Goal: Task Accomplishment & Management: Use online tool/utility

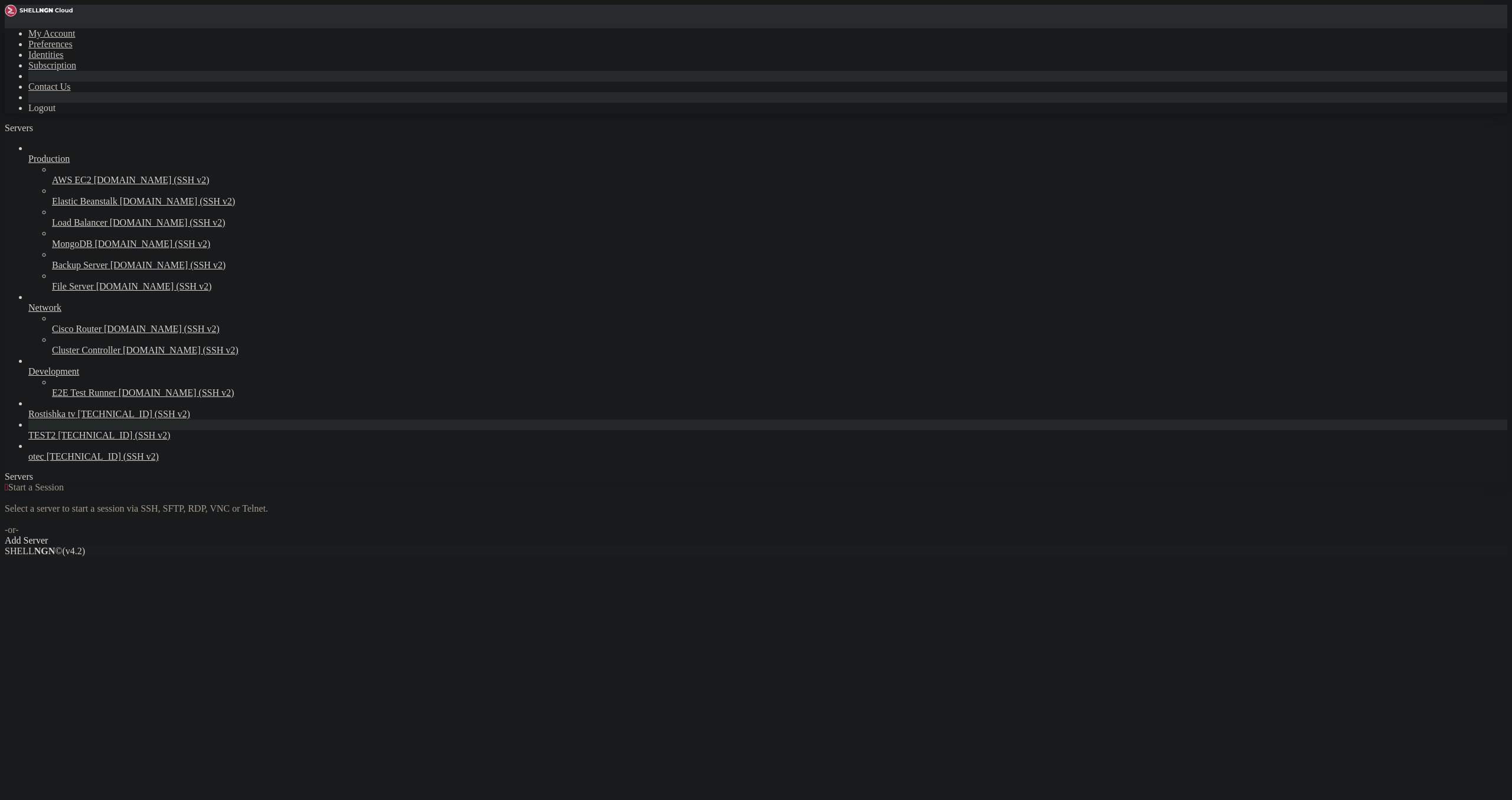
click at [56, 440] on span "TEST2" at bounding box center [42, 435] width 27 height 10
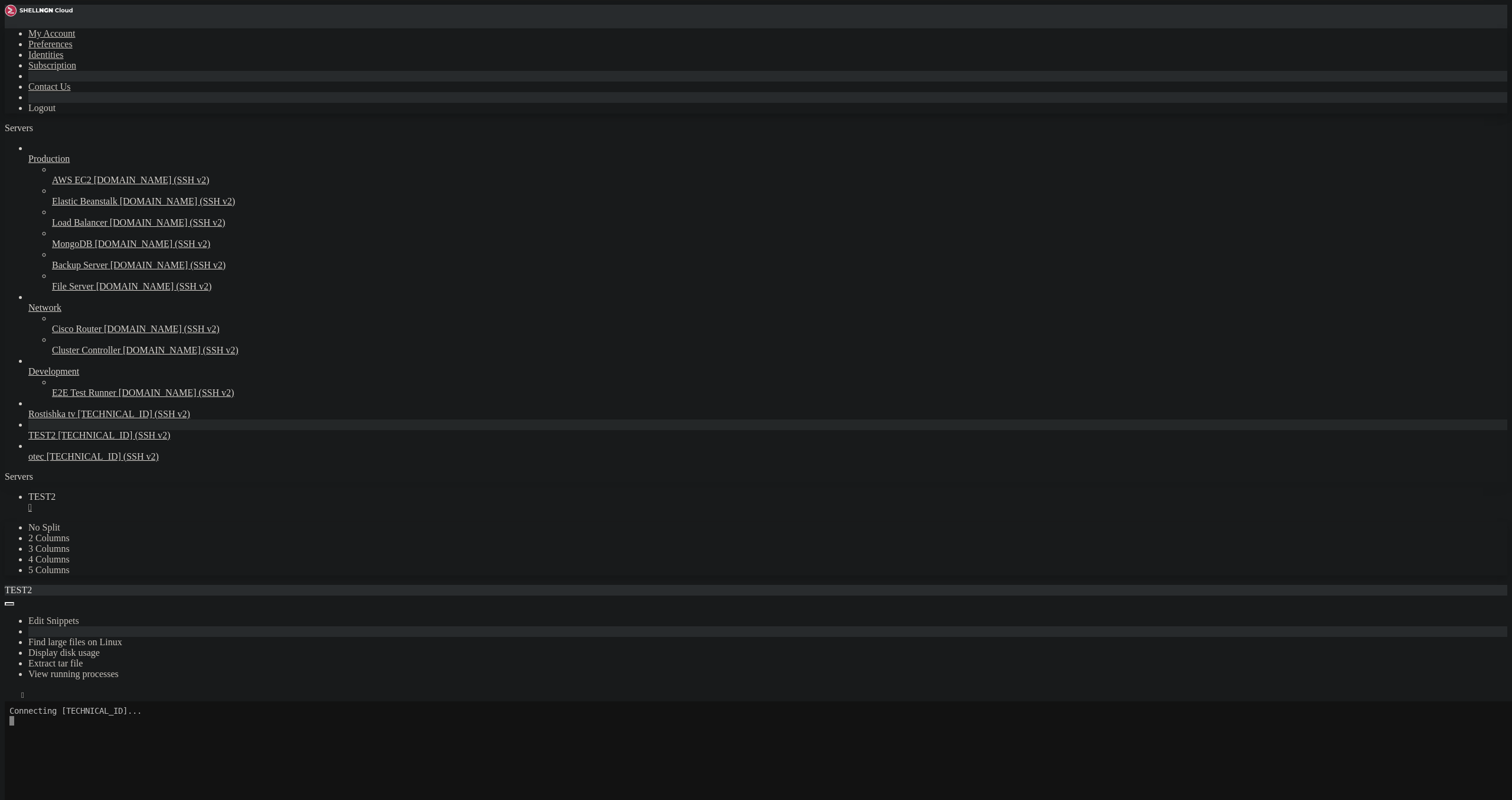
click at [200, 502] on div "" at bounding box center [767, 507] width 1479 height 11
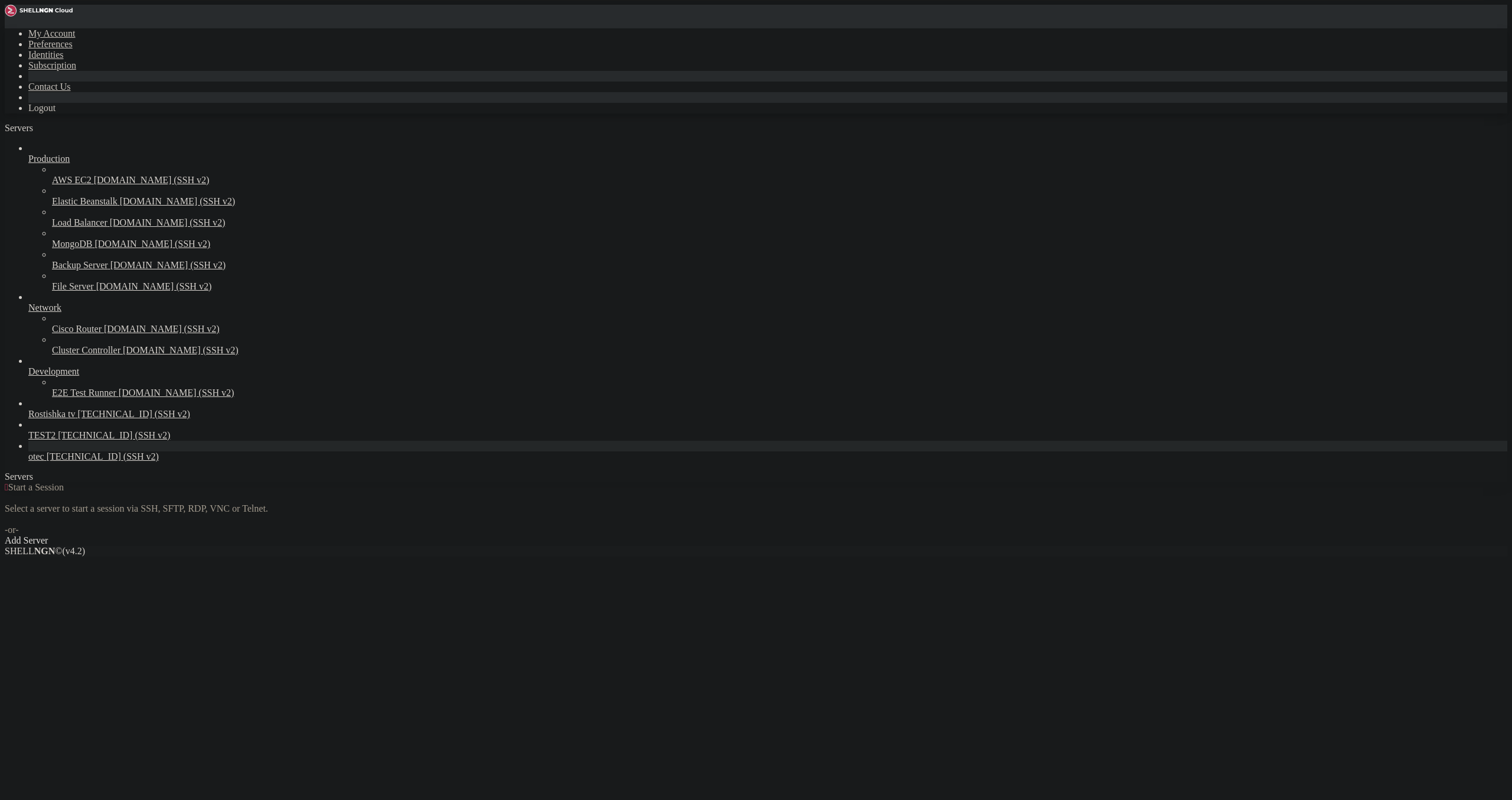
click at [44, 461] on span "otec" at bounding box center [36, 456] width 16 height 10
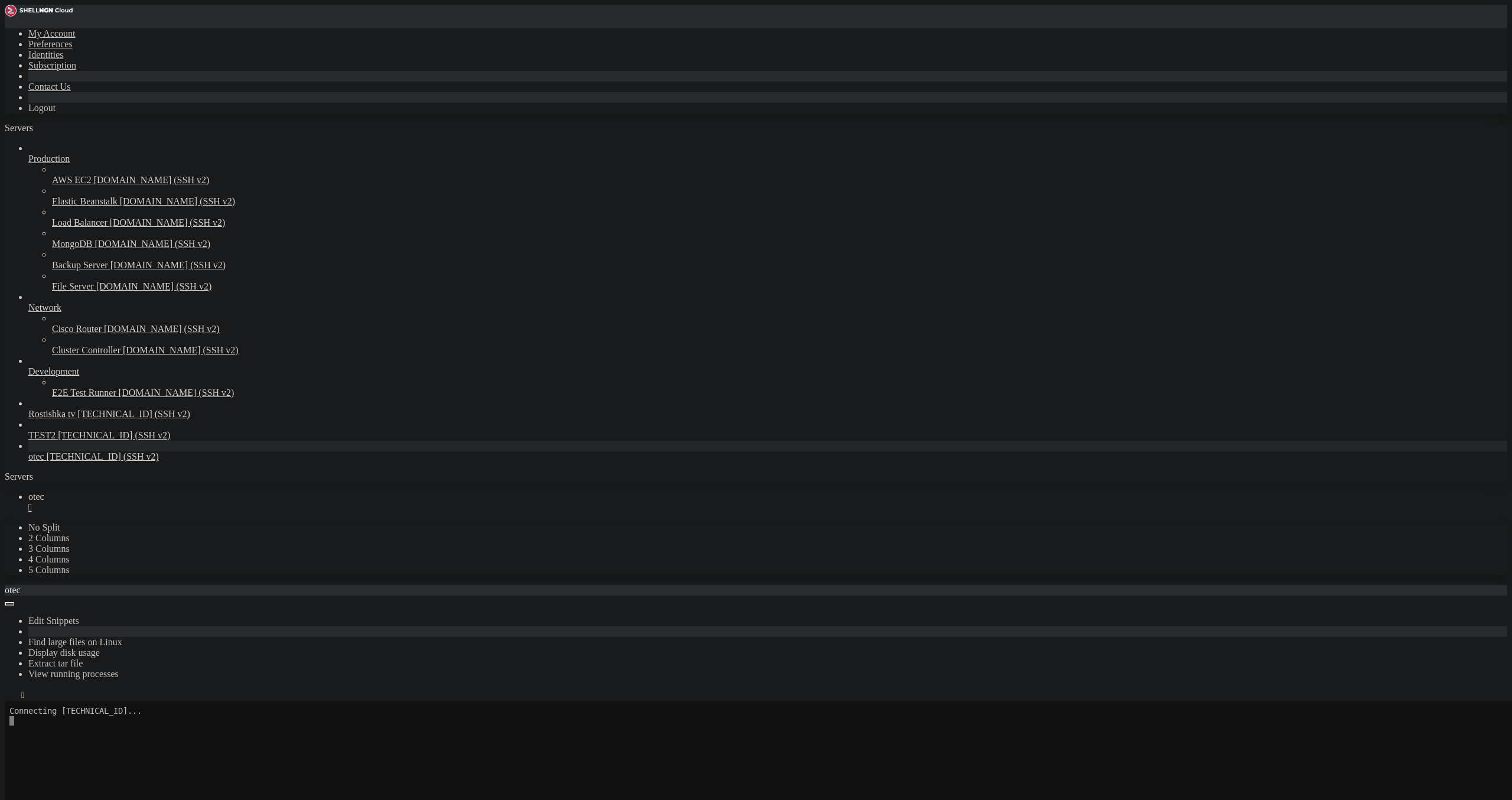
click at [14, 696] on button "button" at bounding box center [9, 698] width 9 height 4
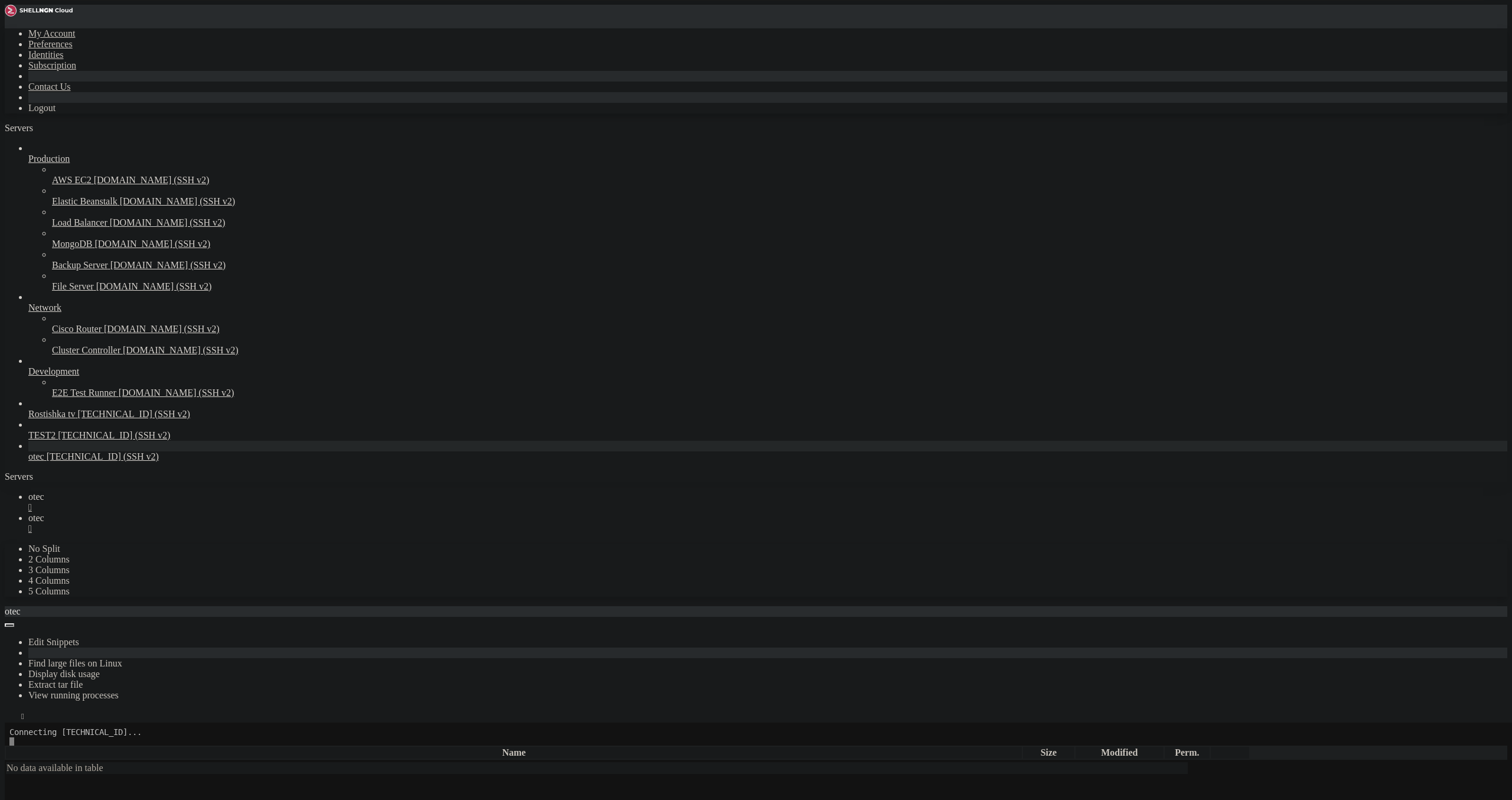
click at [194, 502] on div "" at bounding box center [767, 507] width 1479 height 11
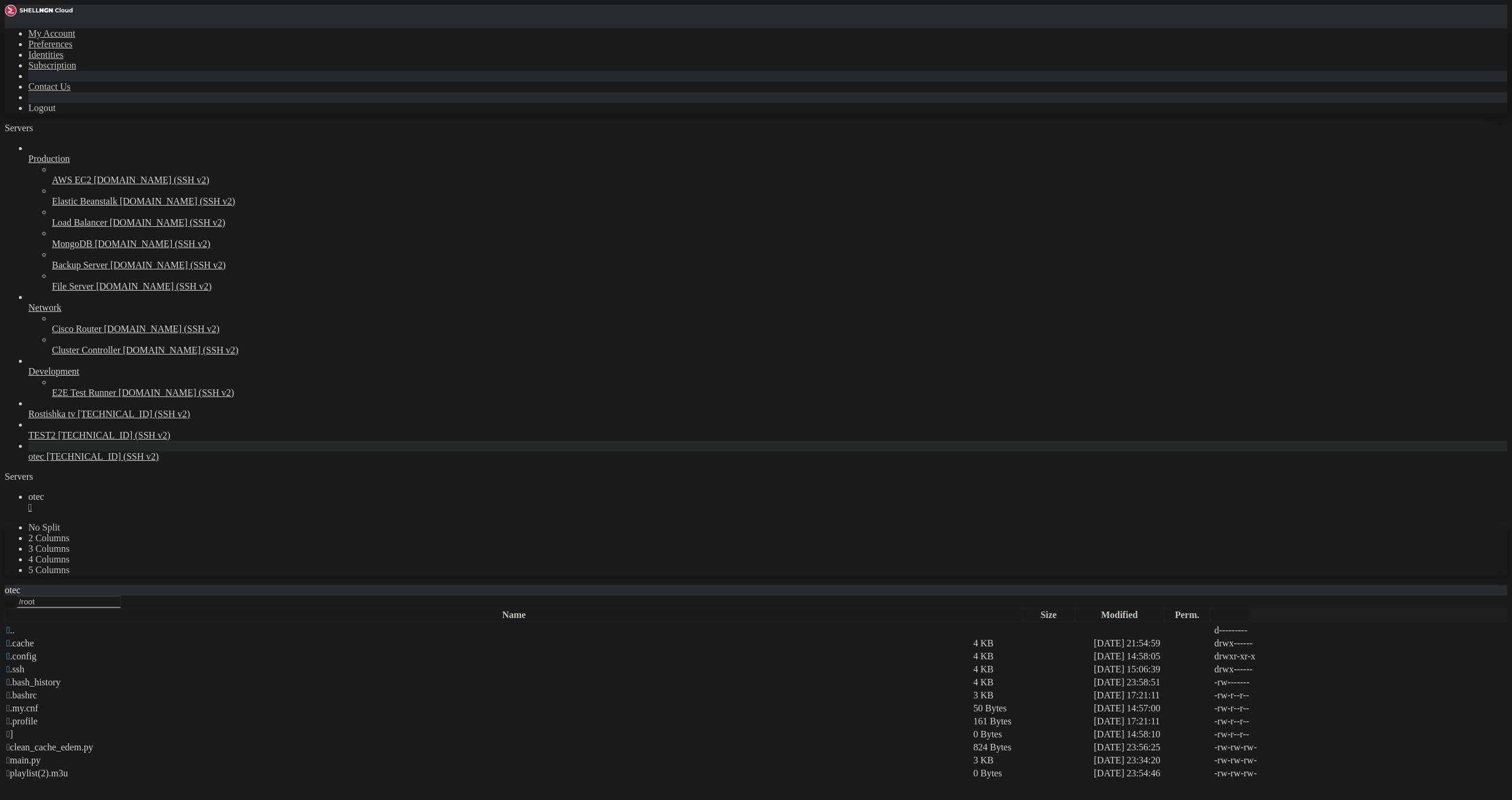
click at [9, 605] on icon "button" at bounding box center [9, 605] width 0 height 0
click at [22, 703] on span " log" at bounding box center [14, 708] width 16 height 10
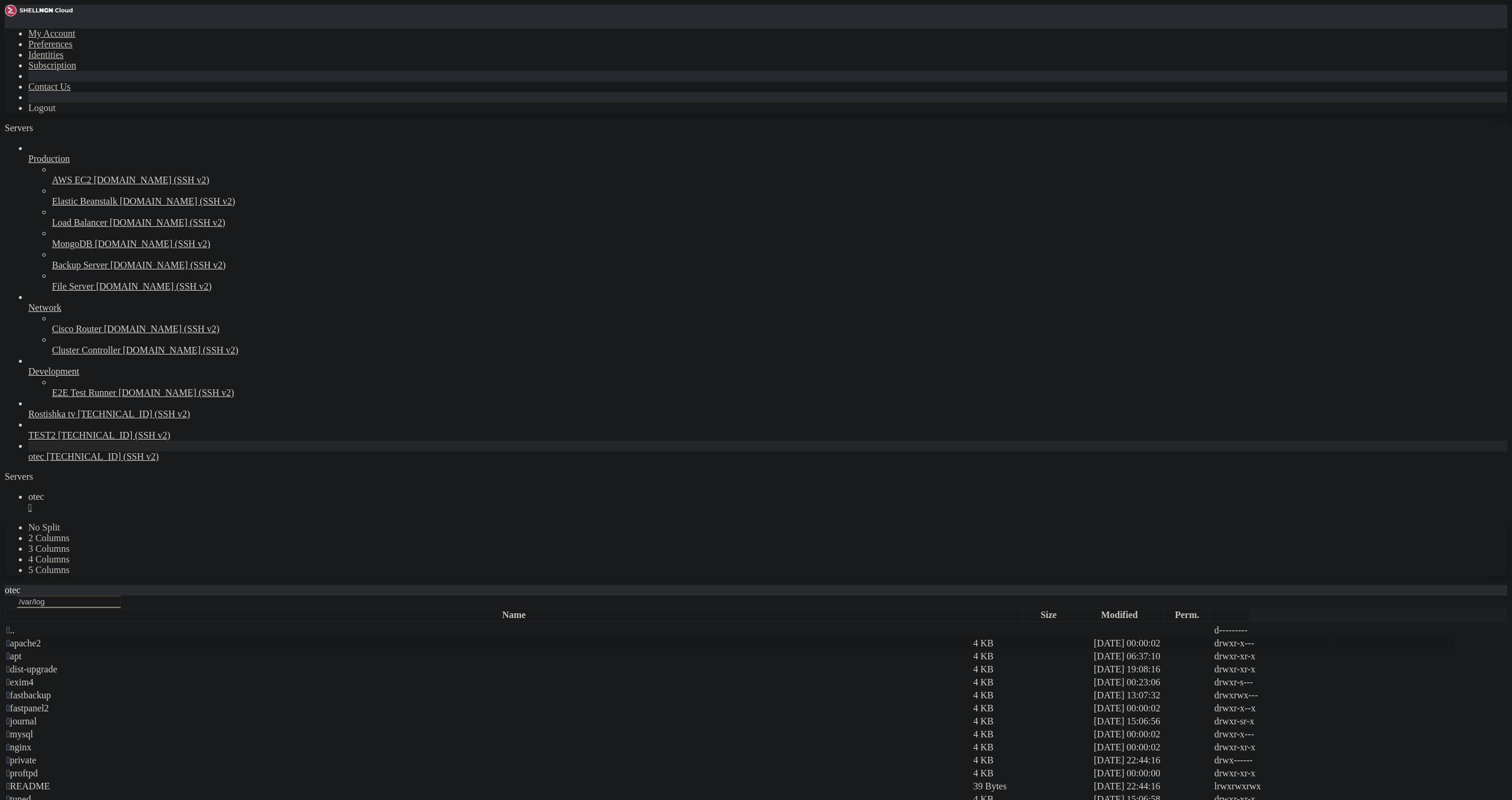
click at [41, 638] on span " apache2" at bounding box center [23, 643] width 34 height 10
type input "/var/log/apache2"
drag, startPoint x: 676, startPoint y: 185, endPoint x: 135, endPoint y: 139, distance: 543.0
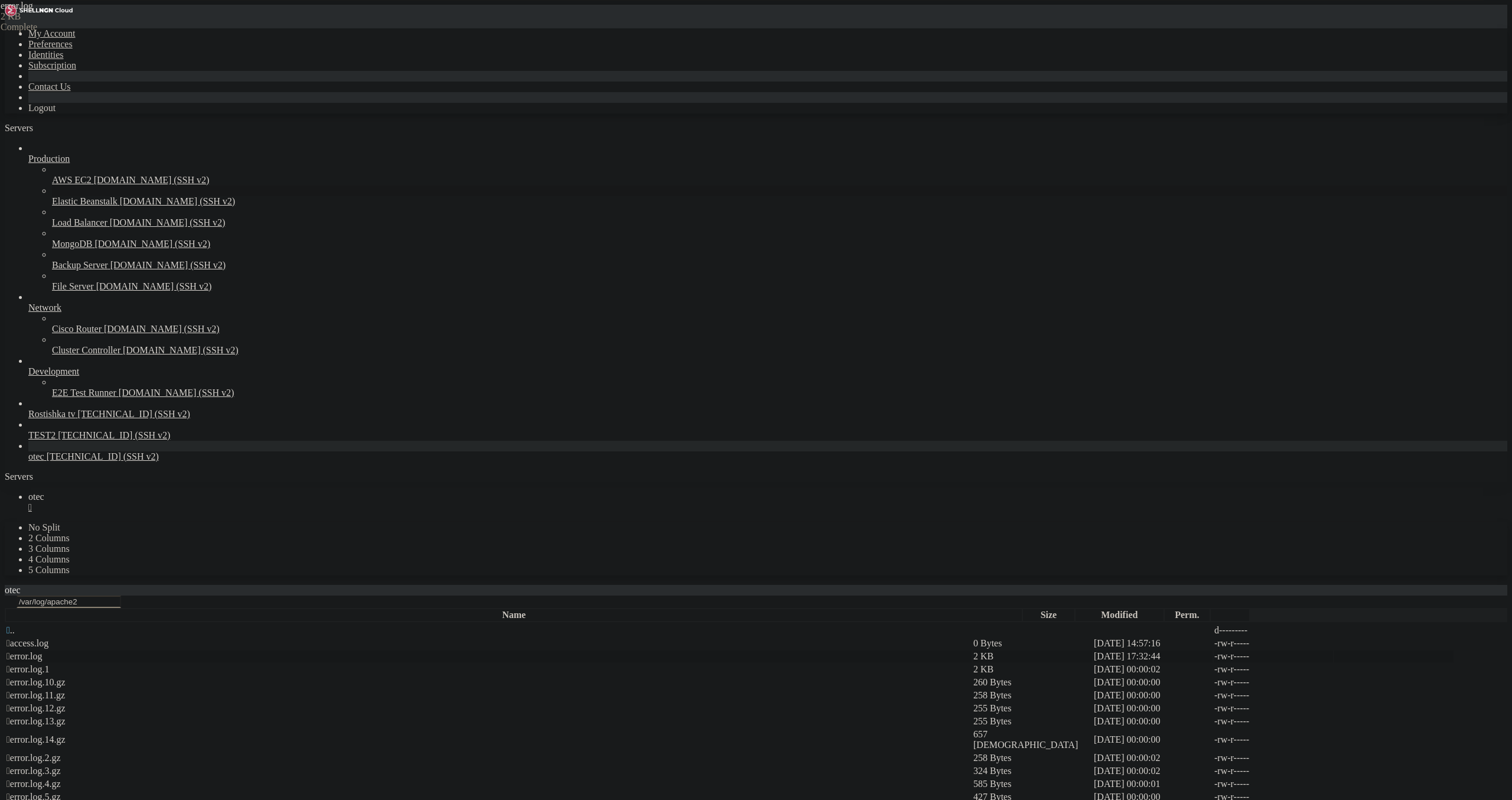
click at [135, 139] on div "My Account Preferences Identities Subscription Contact Us Logout Servers Produc…" at bounding box center [756, 708] width 1503 height 1407
type textarea "[[DATE]] [mpm_prefork:error] [pid 2552545] AH00161: server reached MaxRequestWo…"
click at [15, 625] on span " .." at bounding box center [10, 630] width 8 height 10
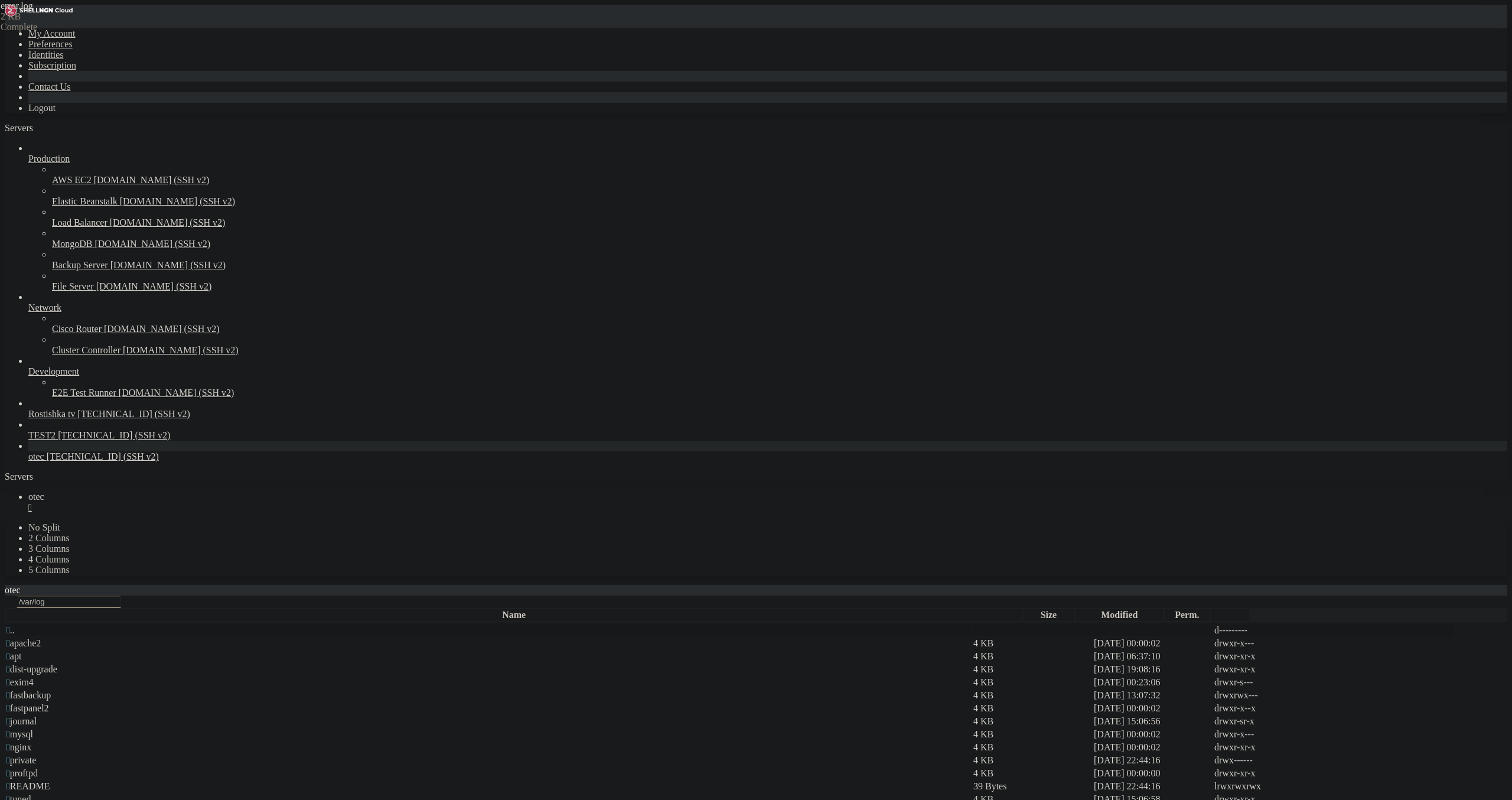
click at [15, 625] on span " .." at bounding box center [10, 630] width 8 height 10
click at [182, 625] on td " .." at bounding box center [488, 630] width 966 height 12
click at [15, 625] on span " .." at bounding box center [10, 630] width 8 height 10
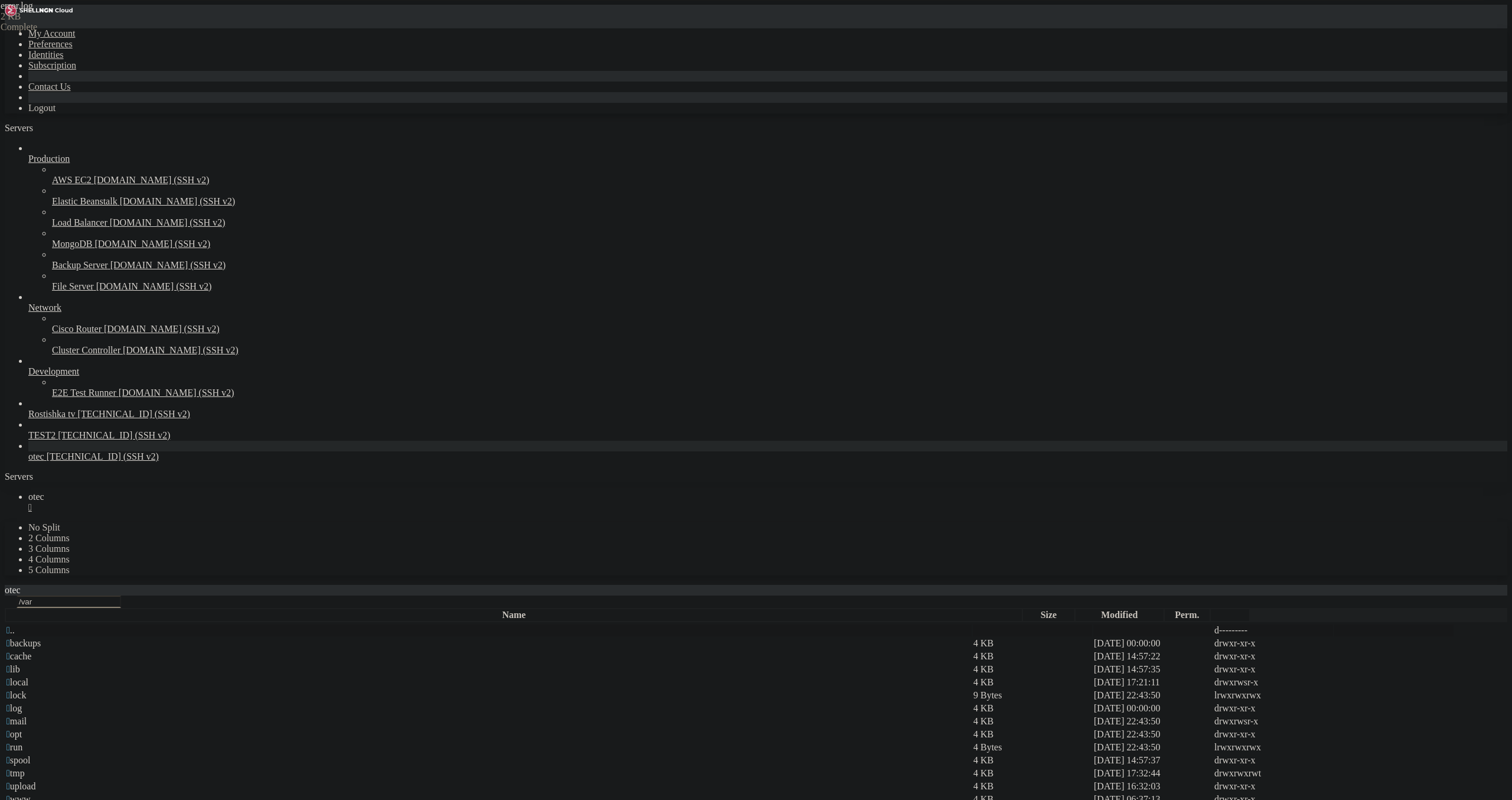
click at [15, 625] on span " .." at bounding box center [10, 630] width 8 height 10
drag, startPoint x: 197, startPoint y: 162, endPoint x: 194, endPoint y: 170, distance: 8.5
click at [196, 625] on tbody " bin 7 Bytes [DATE] 17:21:11 lrwxrwxrwx  boot 4 KB [DATE] 22:47:05 drwxr-xr-x…" at bounding box center [729, 761] width 1448 height 272
click at [194, 663] on td " etc" at bounding box center [488, 669] width 966 height 12
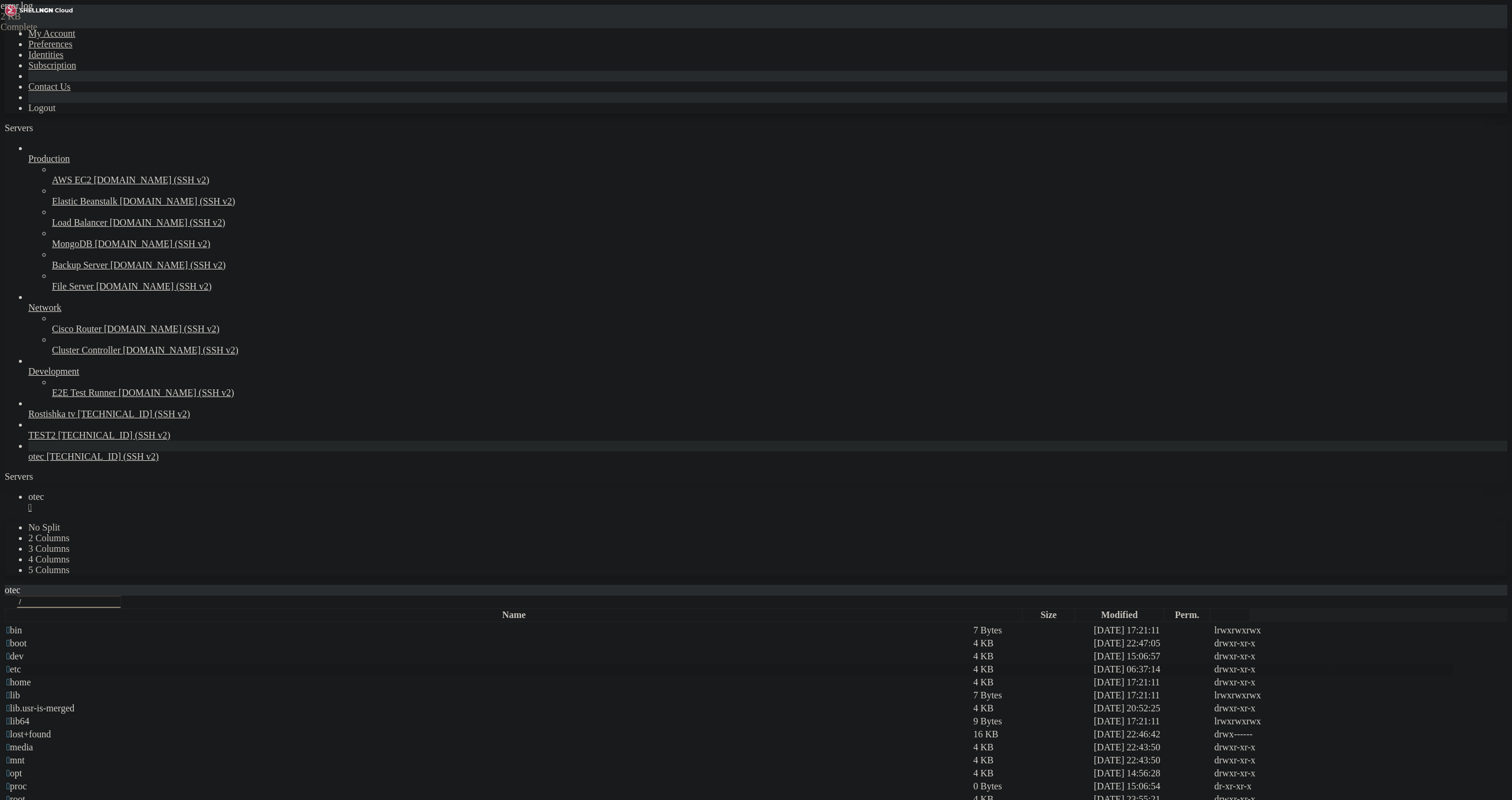
click at [194, 663] on td " etc" at bounding box center [488, 669] width 966 height 12
click at [21, 664] on span " etc" at bounding box center [14, 669] width 15 height 10
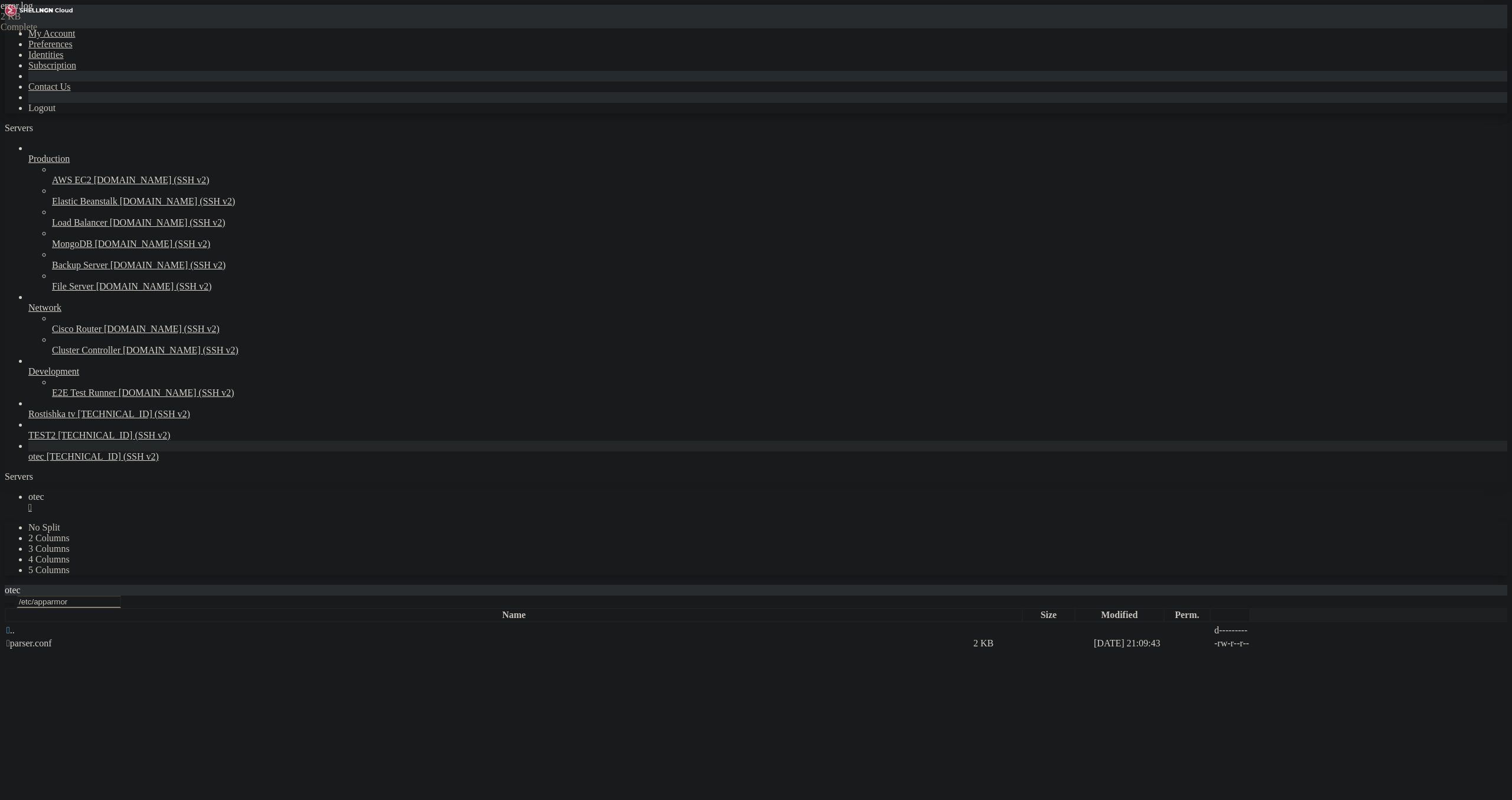
click at [14, 603] on button "button" at bounding box center [9, 605] width 9 height 4
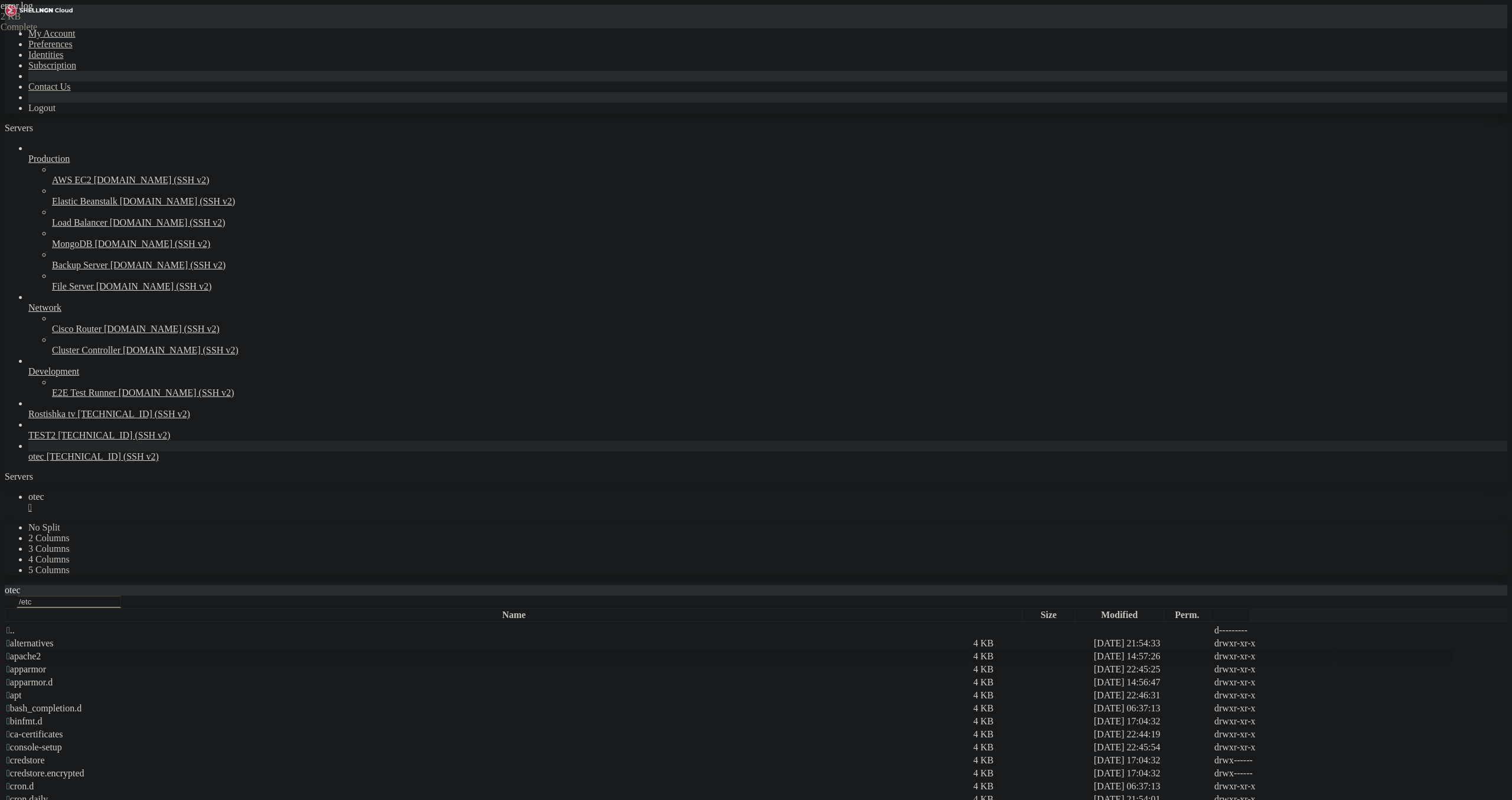
click at [41, 651] on span " apache2" at bounding box center [23, 656] width 34 height 10
click at [68, 703] on span " mods-available" at bounding box center [37, 708] width 61 height 10
type input "/etc/apache2/mods-available"
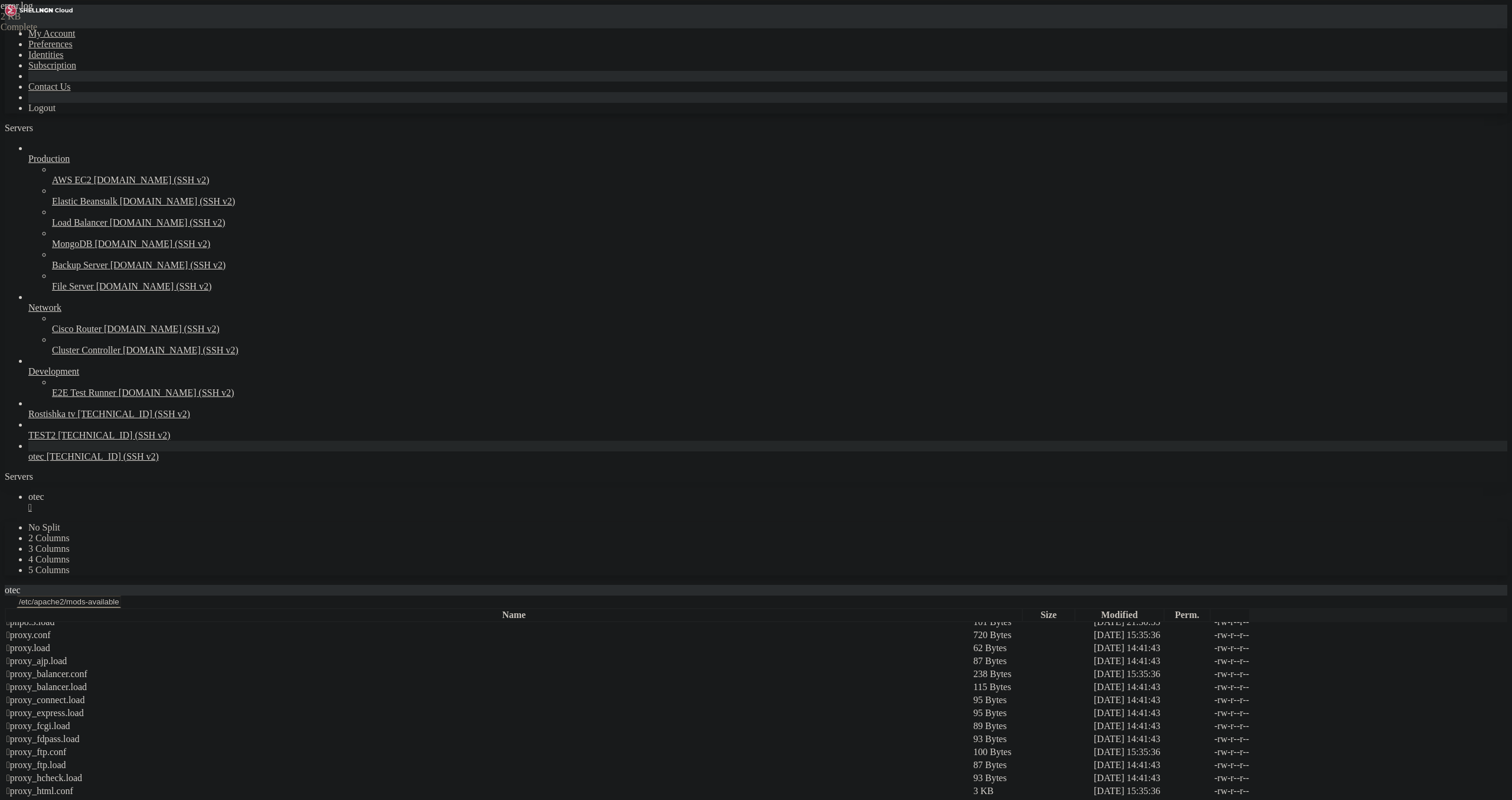
scroll to position [2042, 0]
drag, startPoint x: 454, startPoint y: 360, endPoint x: 164, endPoint y: 115, distance: 379.6
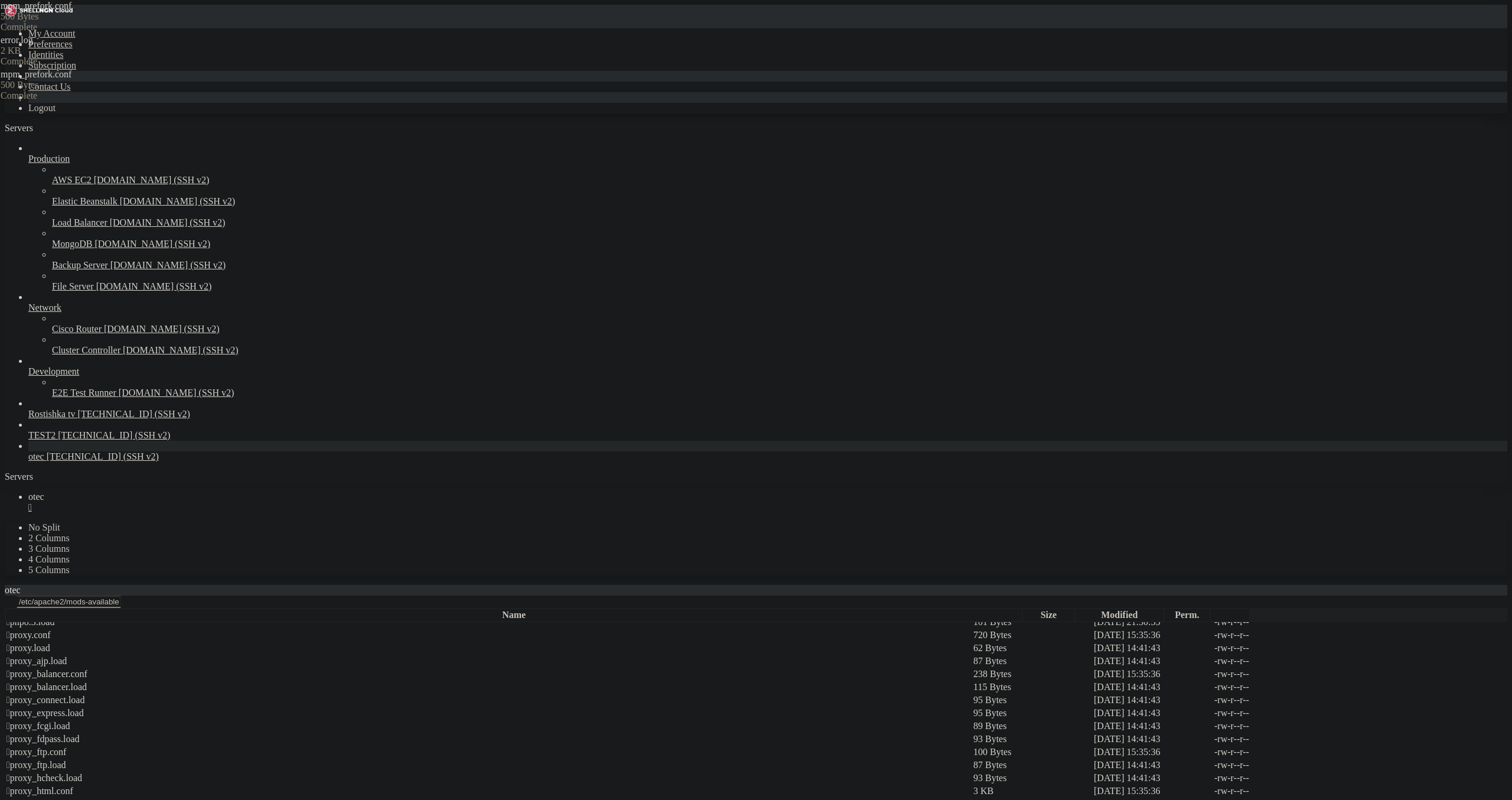
type textarea "MaxConnectionsPerChild 0"
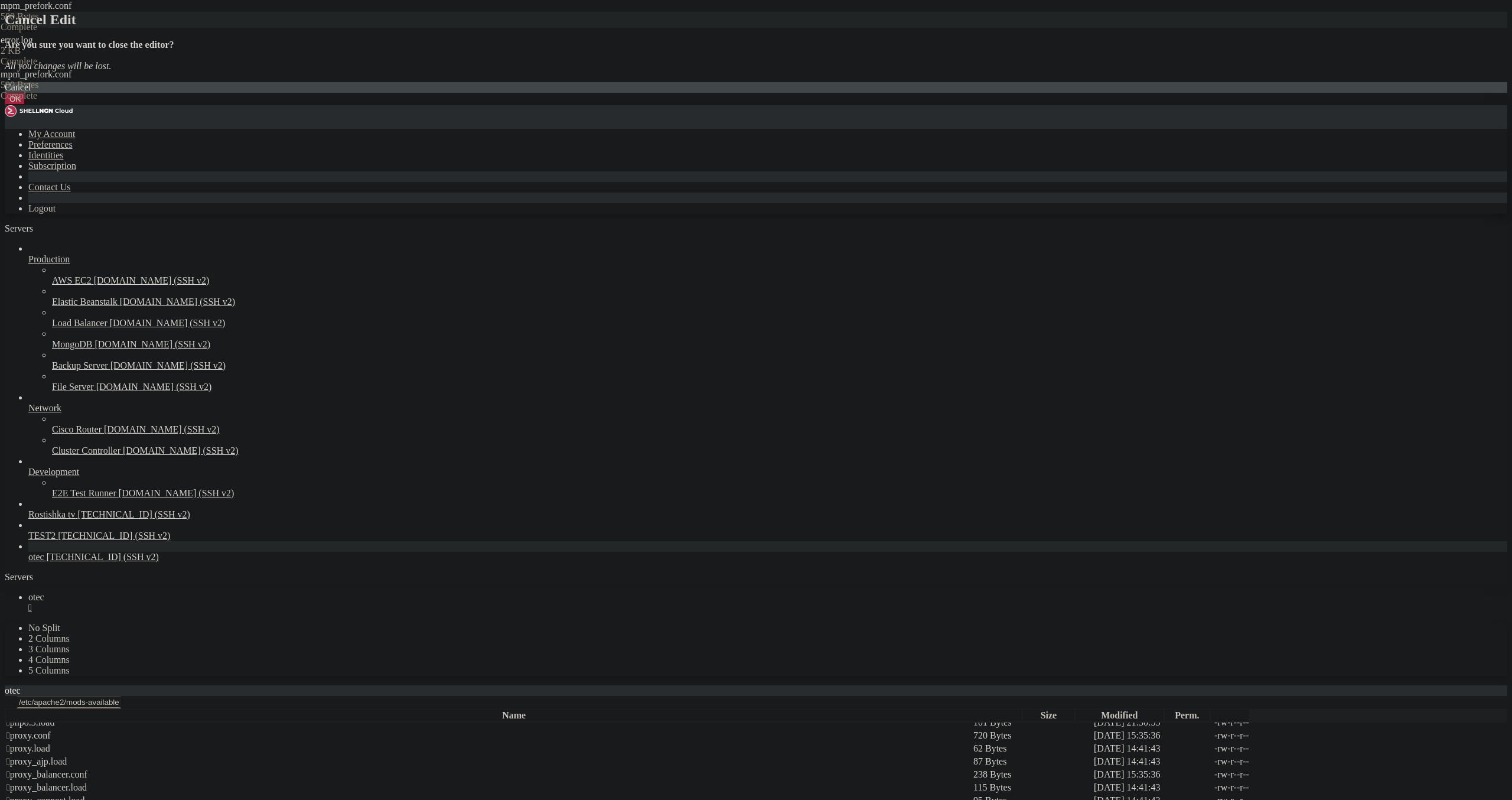
click at [26, 105] on button "OK" at bounding box center [15, 99] width 21 height 12
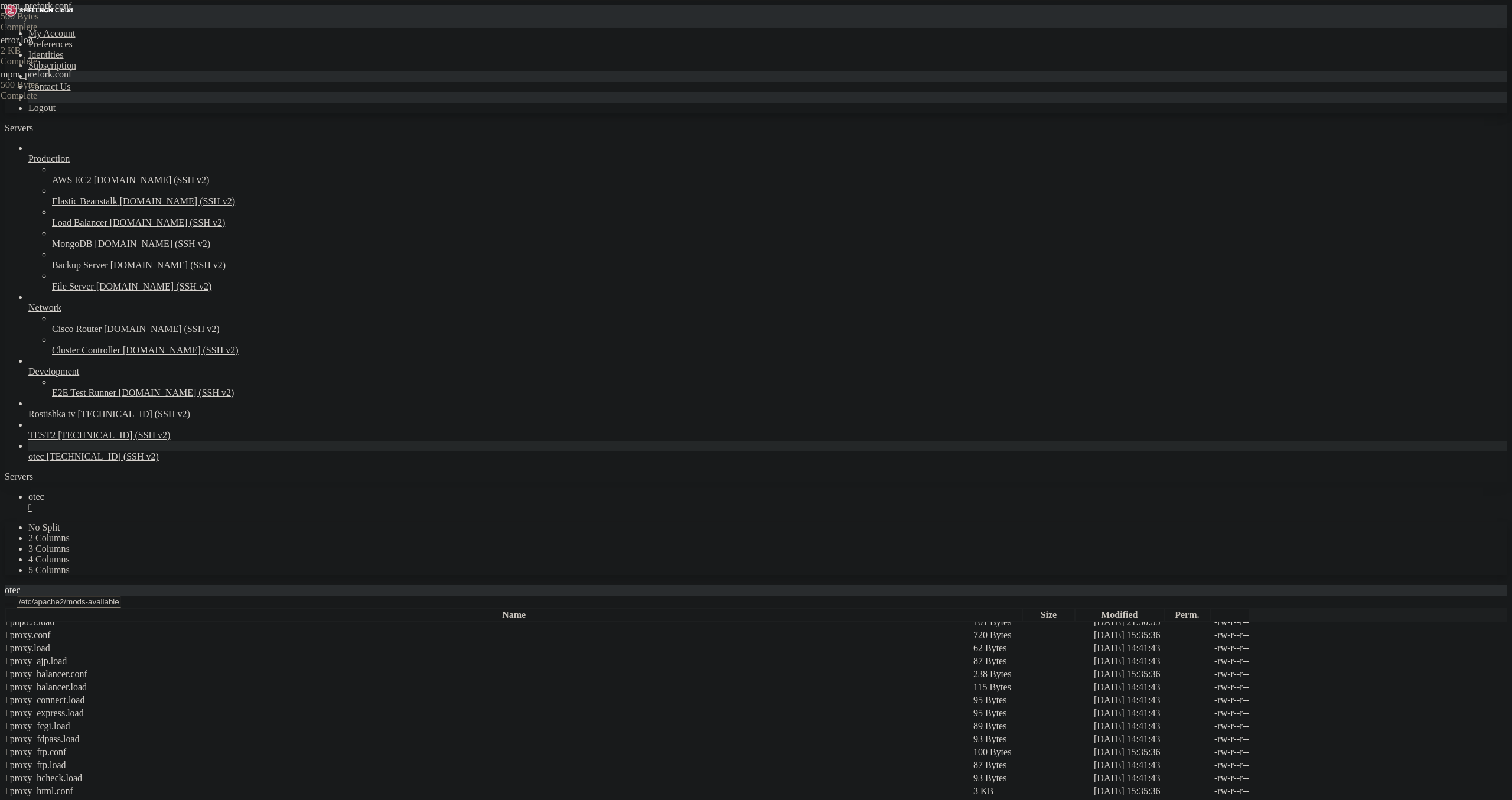
click at [9, 605] on icon "button" at bounding box center [9, 605] width 0 height 0
click at [63, 716] on span " mods-enabled" at bounding box center [34, 721] width 57 height 10
click at [9, 605] on icon "button" at bounding box center [9, 605] width 0 height 0
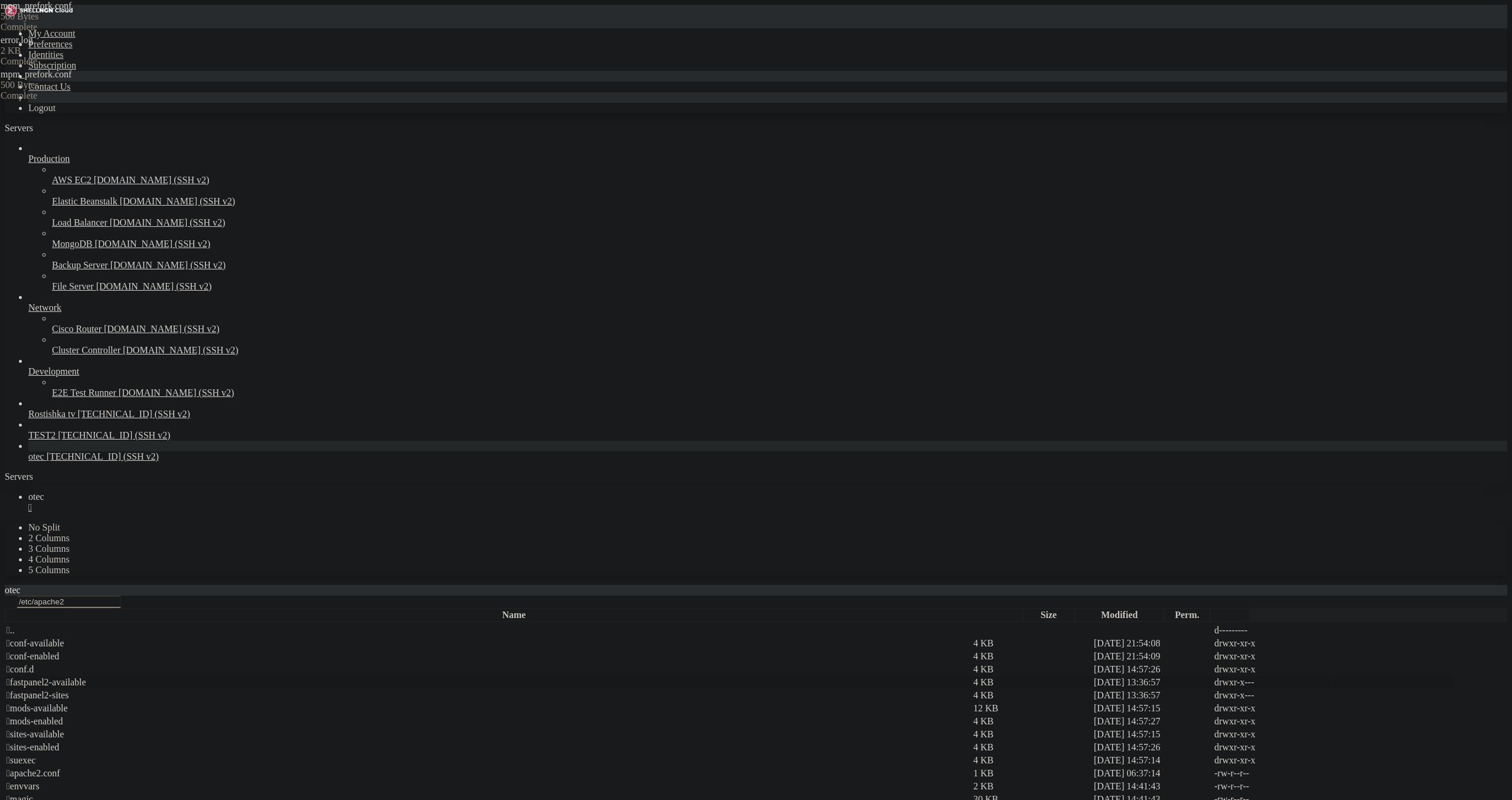
click at [86, 677] on span " fastpanel2-available" at bounding box center [46, 682] width 80 height 10
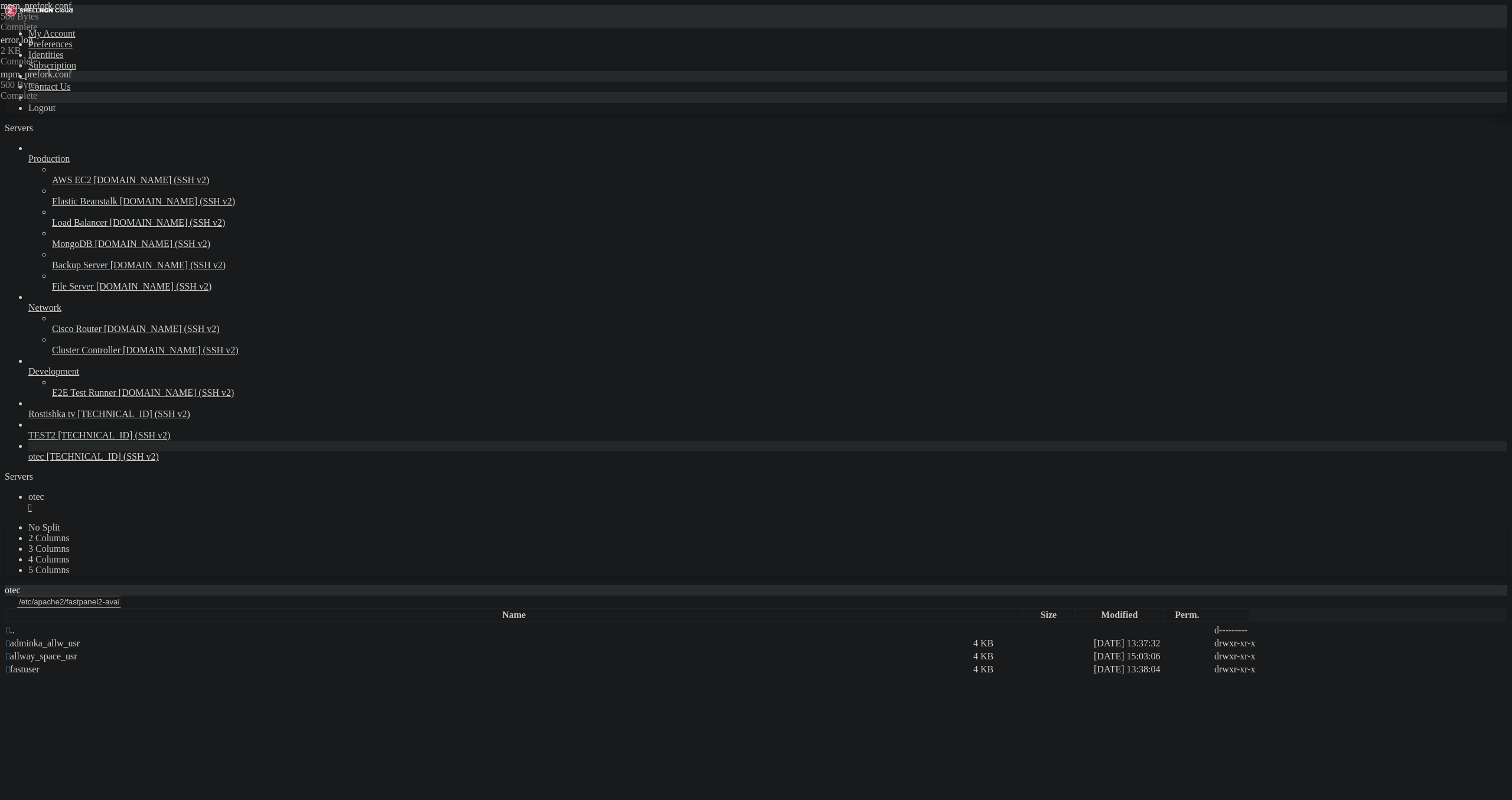
click at [9, 605] on icon "button" at bounding box center [9, 605] width 0 height 0
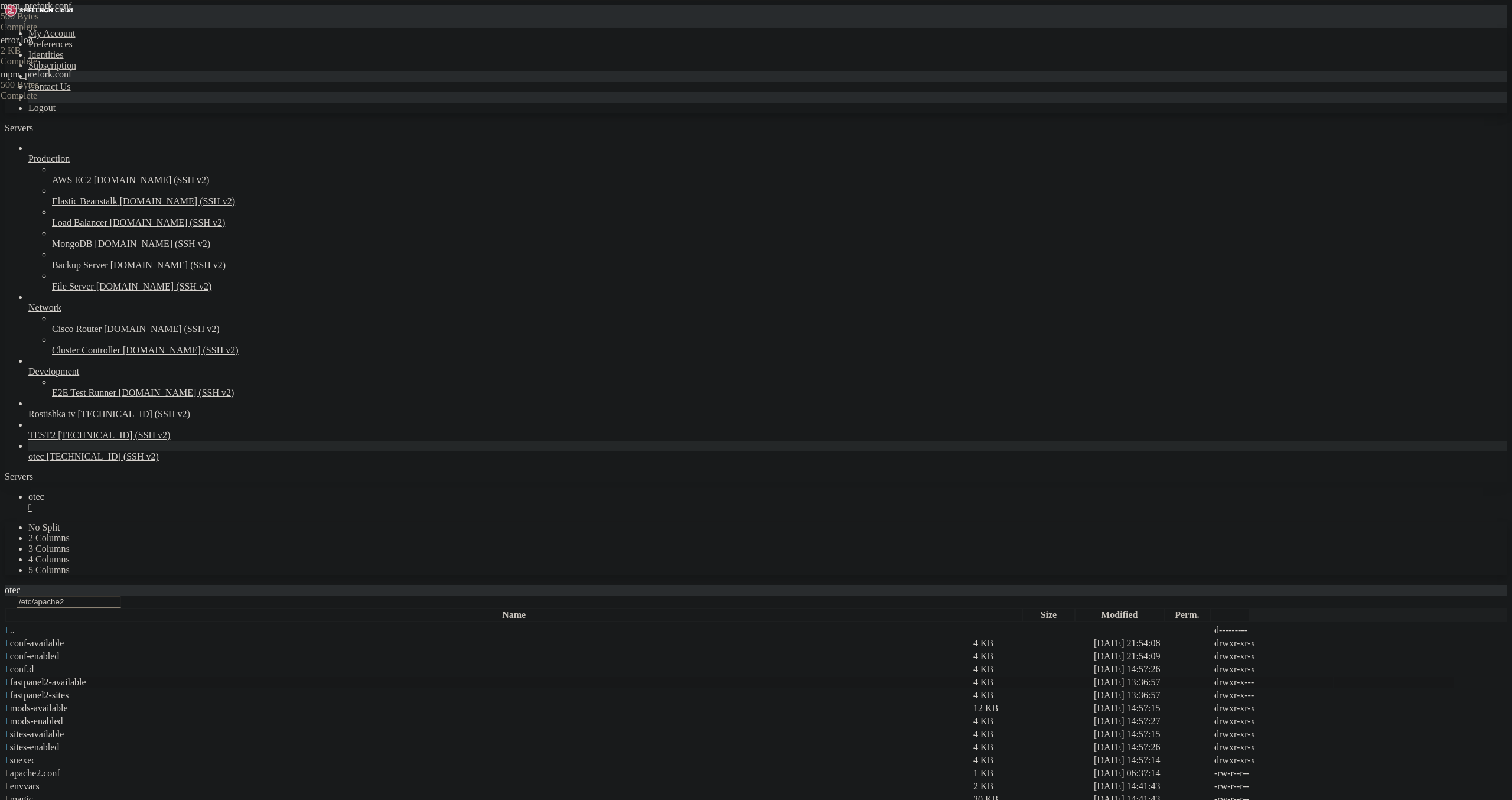
click at [86, 677] on span " fastpanel2-available" at bounding box center [46, 682] width 80 height 10
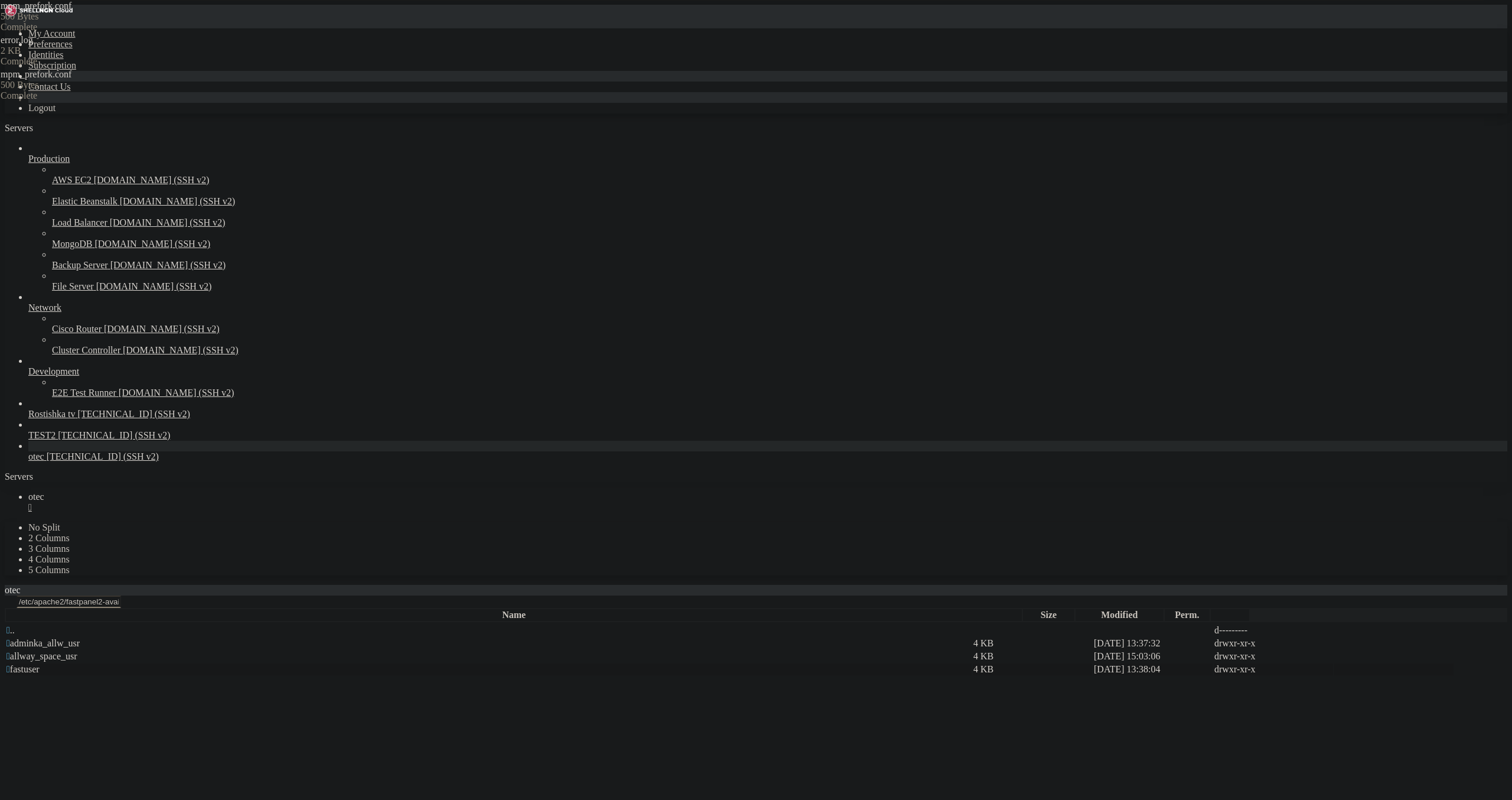
click at [39, 664] on span " fastuser" at bounding box center [22, 669] width 33 height 10
click at [9, 605] on icon "button" at bounding box center [9, 605] width 0 height 0
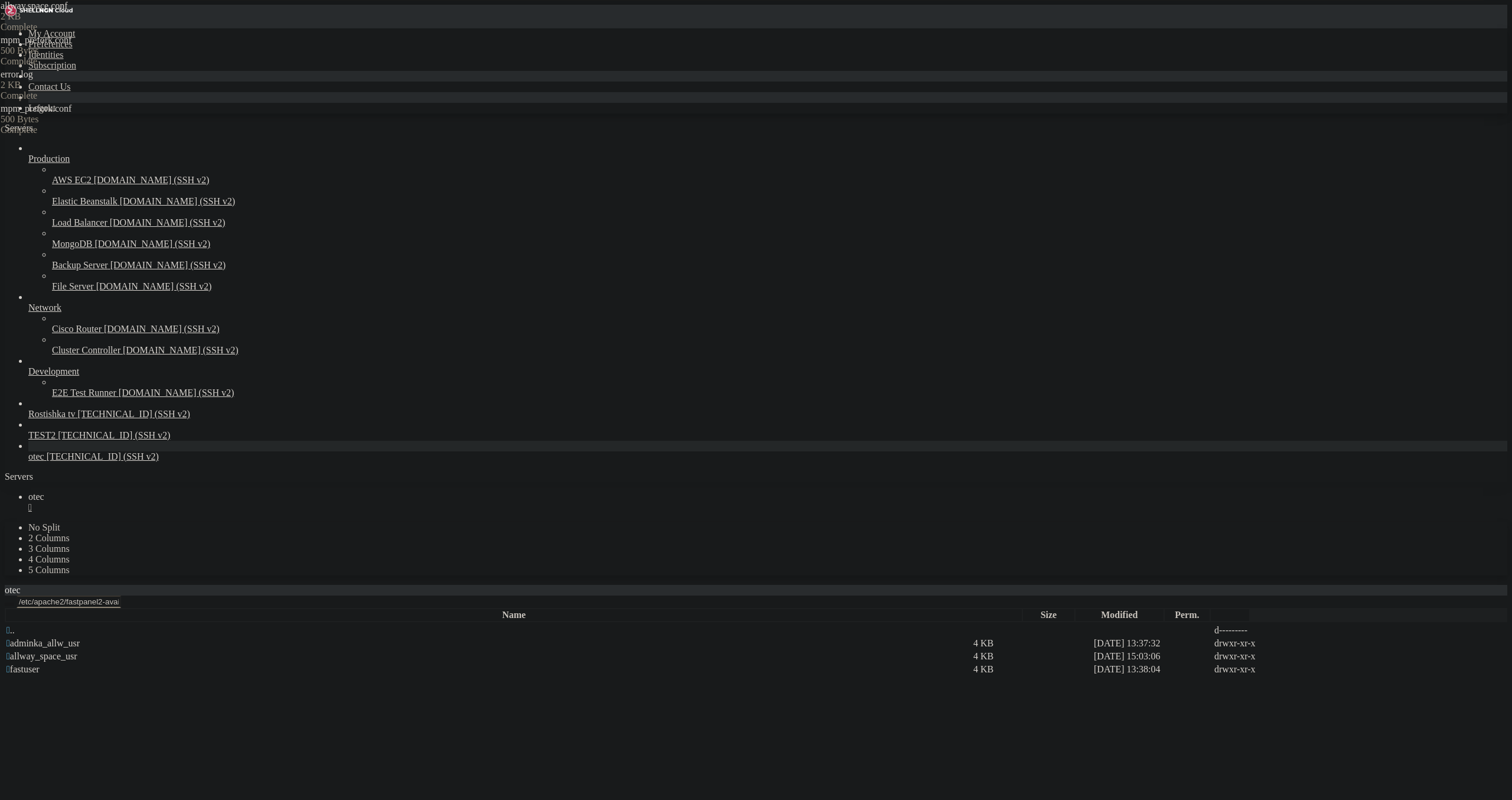
click at [9, 605] on icon "button" at bounding box center [9, 605] width 0 height 0
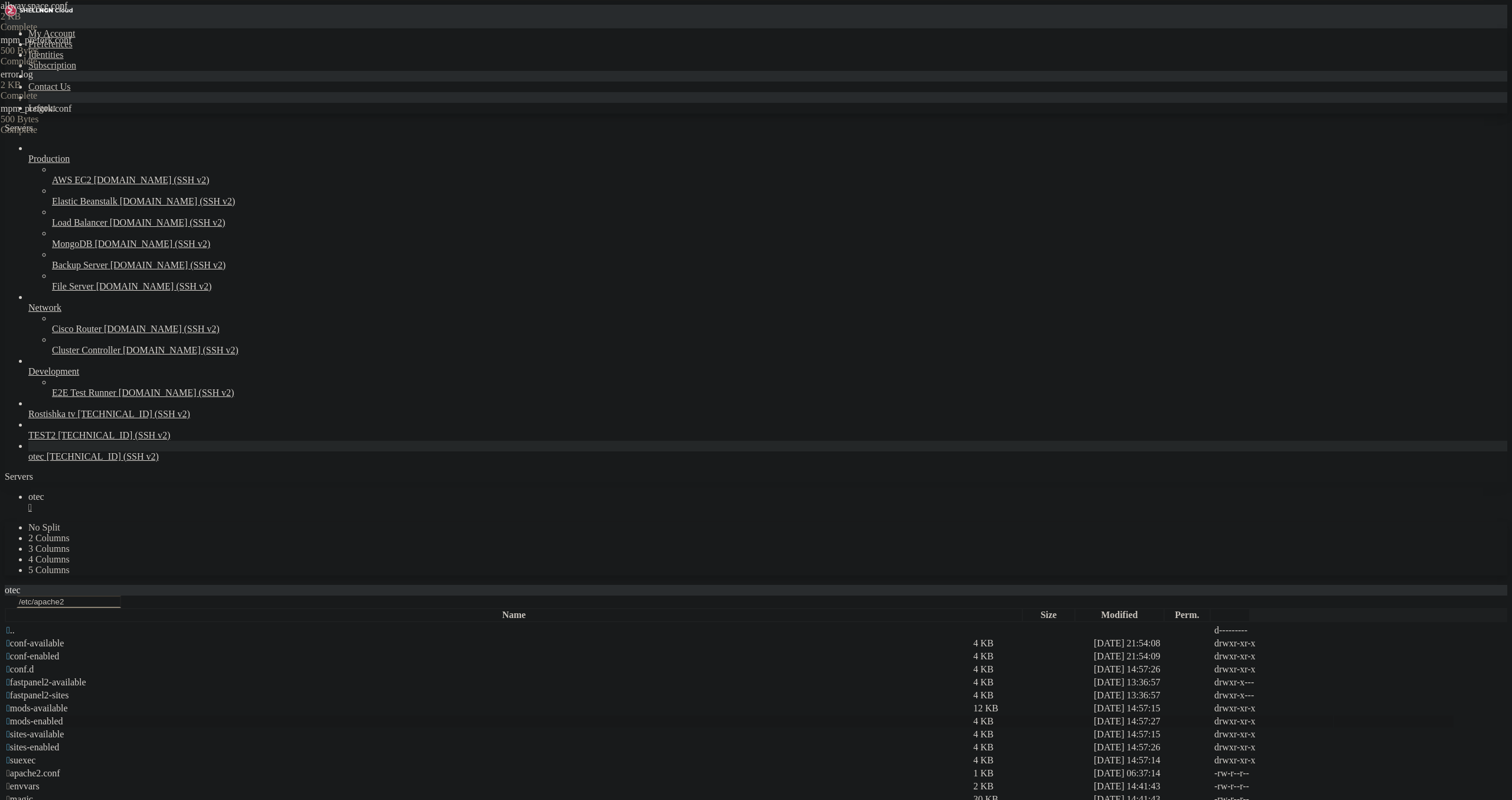
click at [63, 716] on span " mods-enabled" at bounding box center [34, 721] width 57 height 10
click at [14, 603] on button "button" at bounding box center [9, 605] width 9 height 4
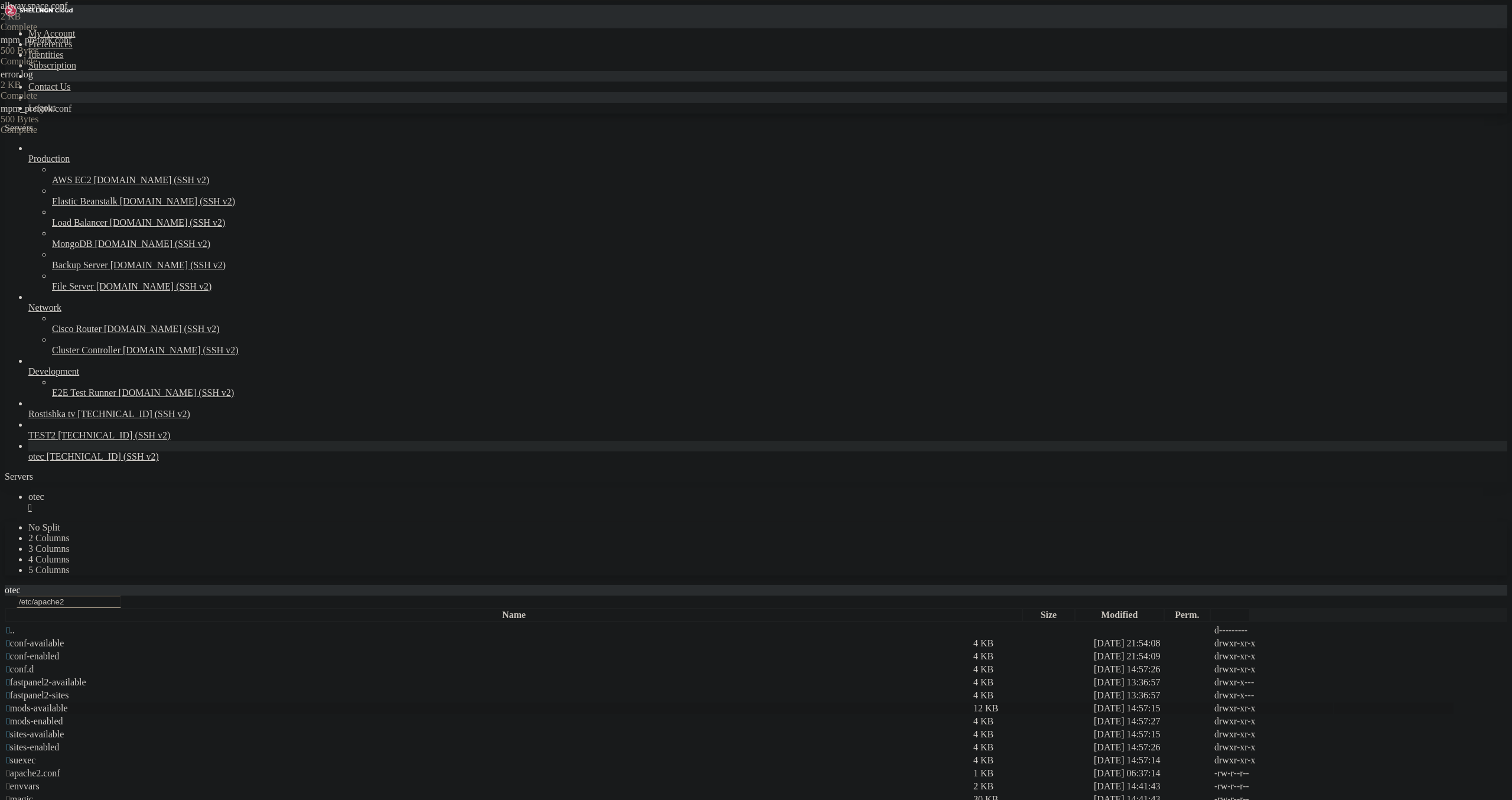
click at [68, 703] on span " mods-available" at bounding box center [37, 708] width 61 height 10
type input "/etc/apache2/mods-available"
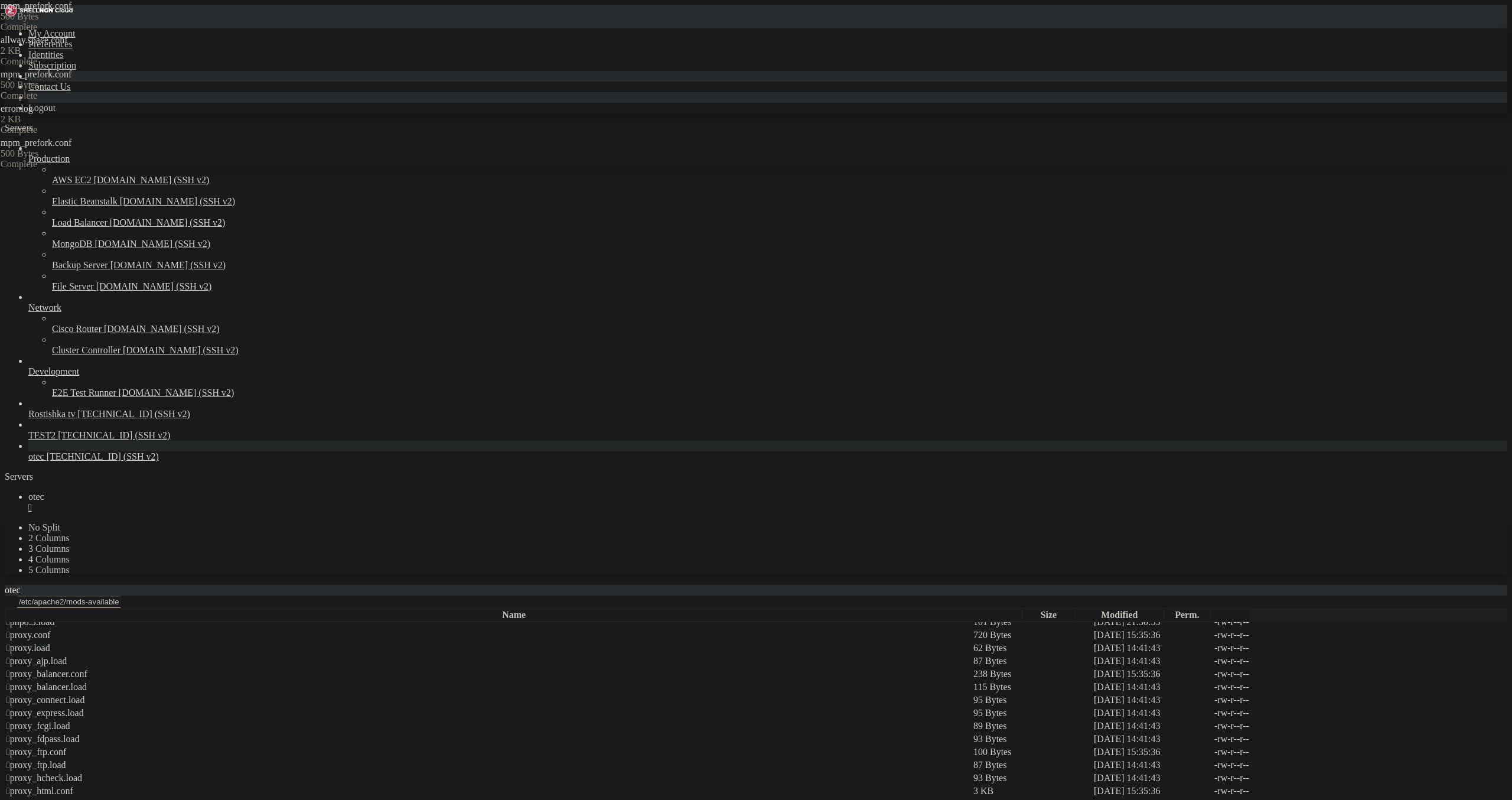
drag, startPoint x: 334, startPoint y: 163, endPoint x: 90, endPoint y: 119, distance: 247.9
click at [90, 119] on div "My Account Preferences Identities Subscription Contact Us Logout Servers Produc…" at bounding box center [756, 708] width 1503 height 1407
paste textarea "MaxConnectionsPerChild 3000"
type textarea "MaxConnectionsPerChild 3000"
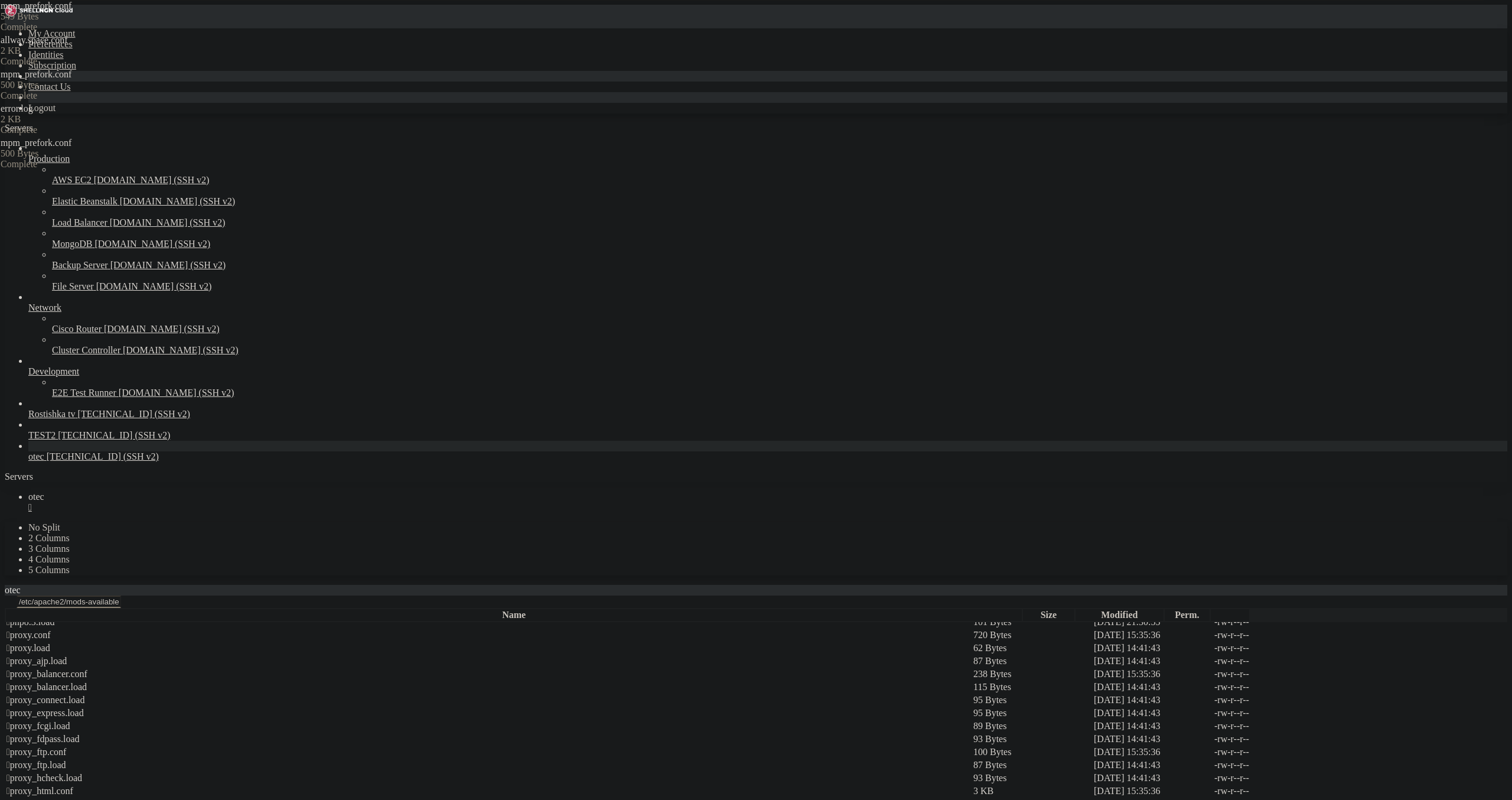
scroll to position [0, 0]
click at [196, 502] on div "" at bounding box center [767, 507] width 1479 height 11
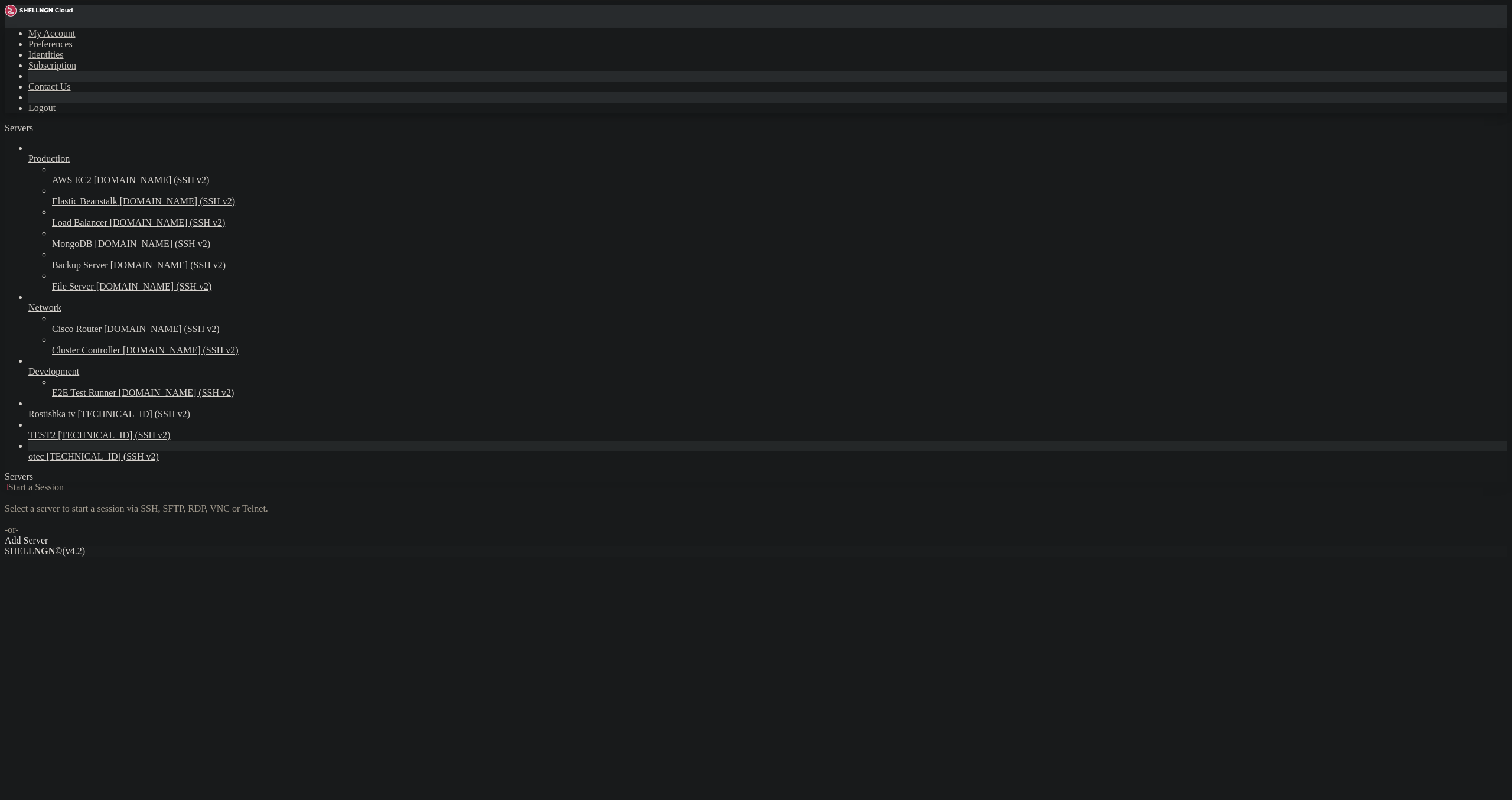
click at [44, 461] on span "otec" at bounding box center [36, 456] width 16 height 10
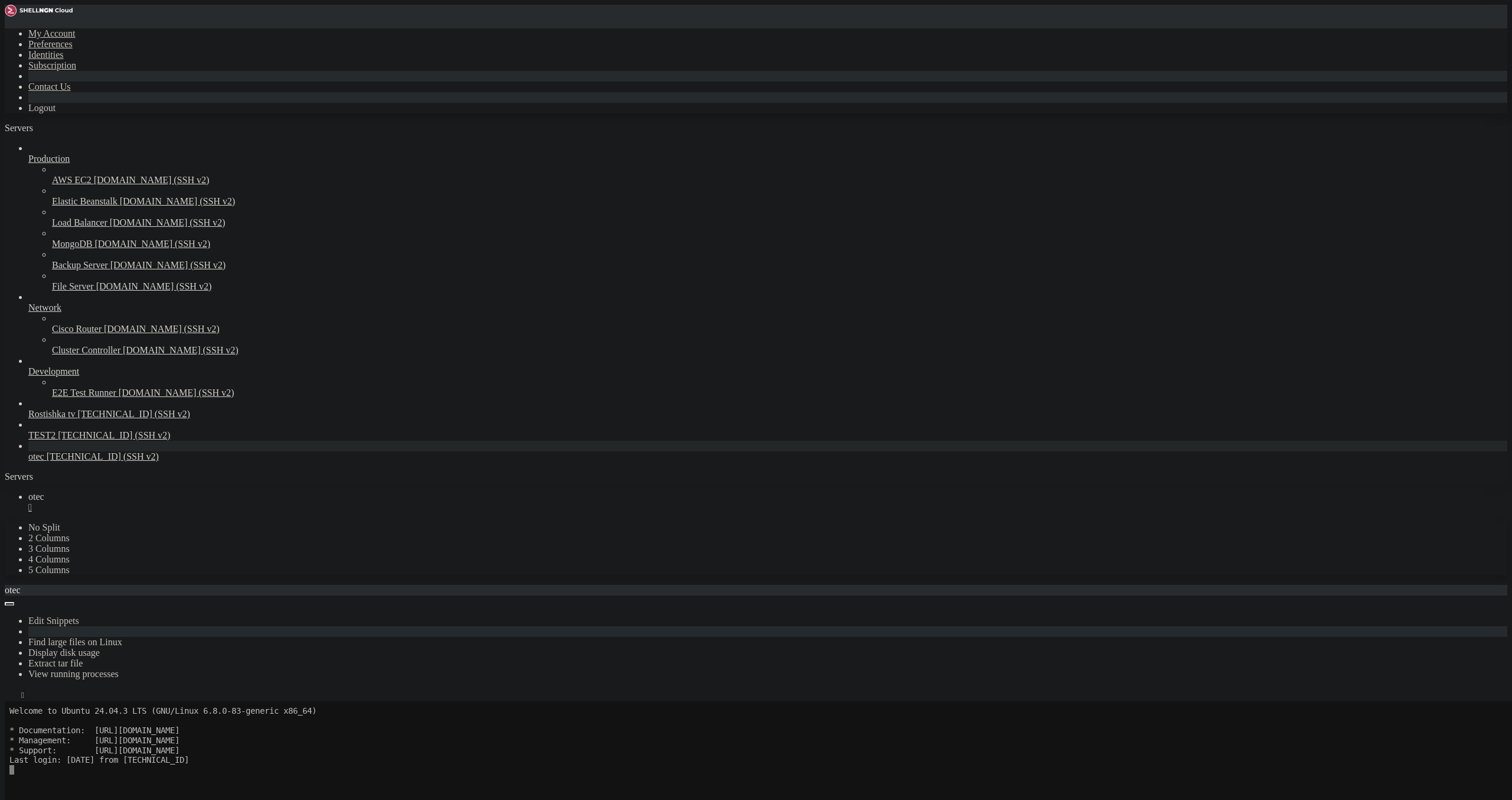
scroll to position [69, 0]
drag, startPoint x: 38, startPoint y: 995, endPoint x: 11, endPoint y: 939, distance: 62.2
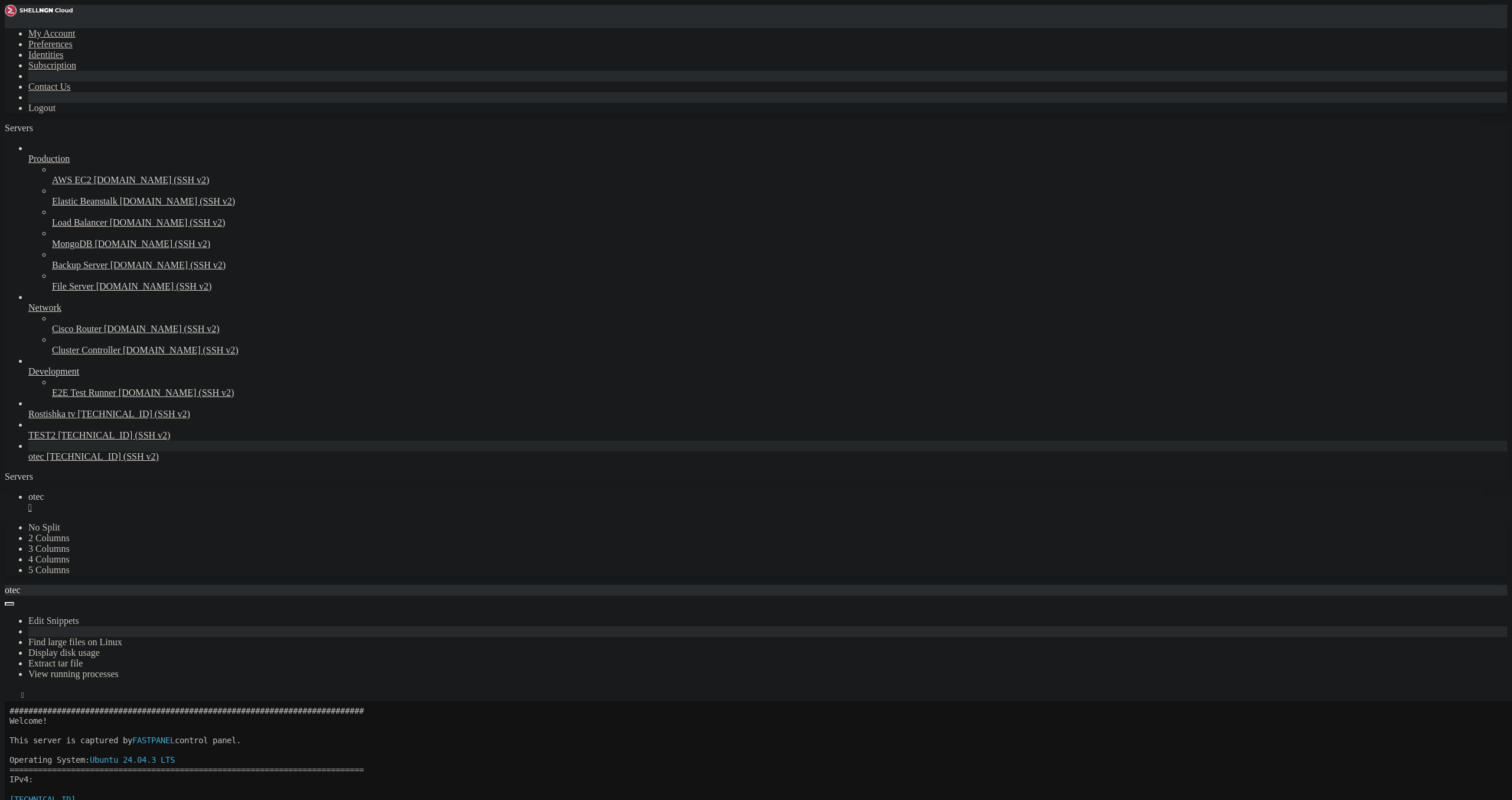
drag, startPoint x: 75, startPoint y: 1046, endPoint x: 242, endPoint y: 1044, distance: 167.0
drag, startPoint x: 11, startPoint y: 1043, endPoint x: 121, endPoint y: 1101, distance: 124.4
click at [9, 698] on icon "button" at bounding box center [9, 698] width 0 height 0
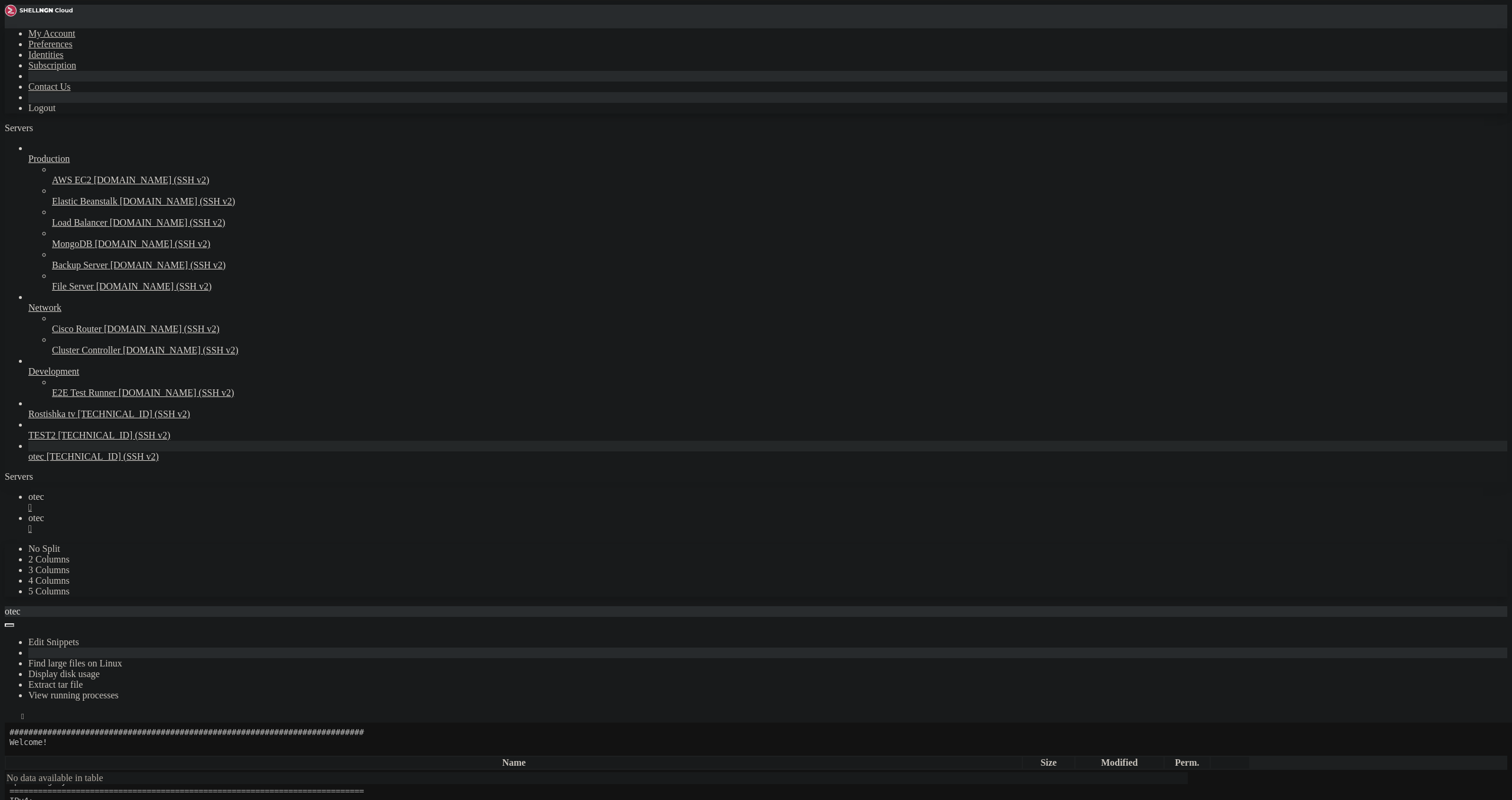
click at [193, 502] on div "" at bounding box center [767, 507] width 1479 height 11
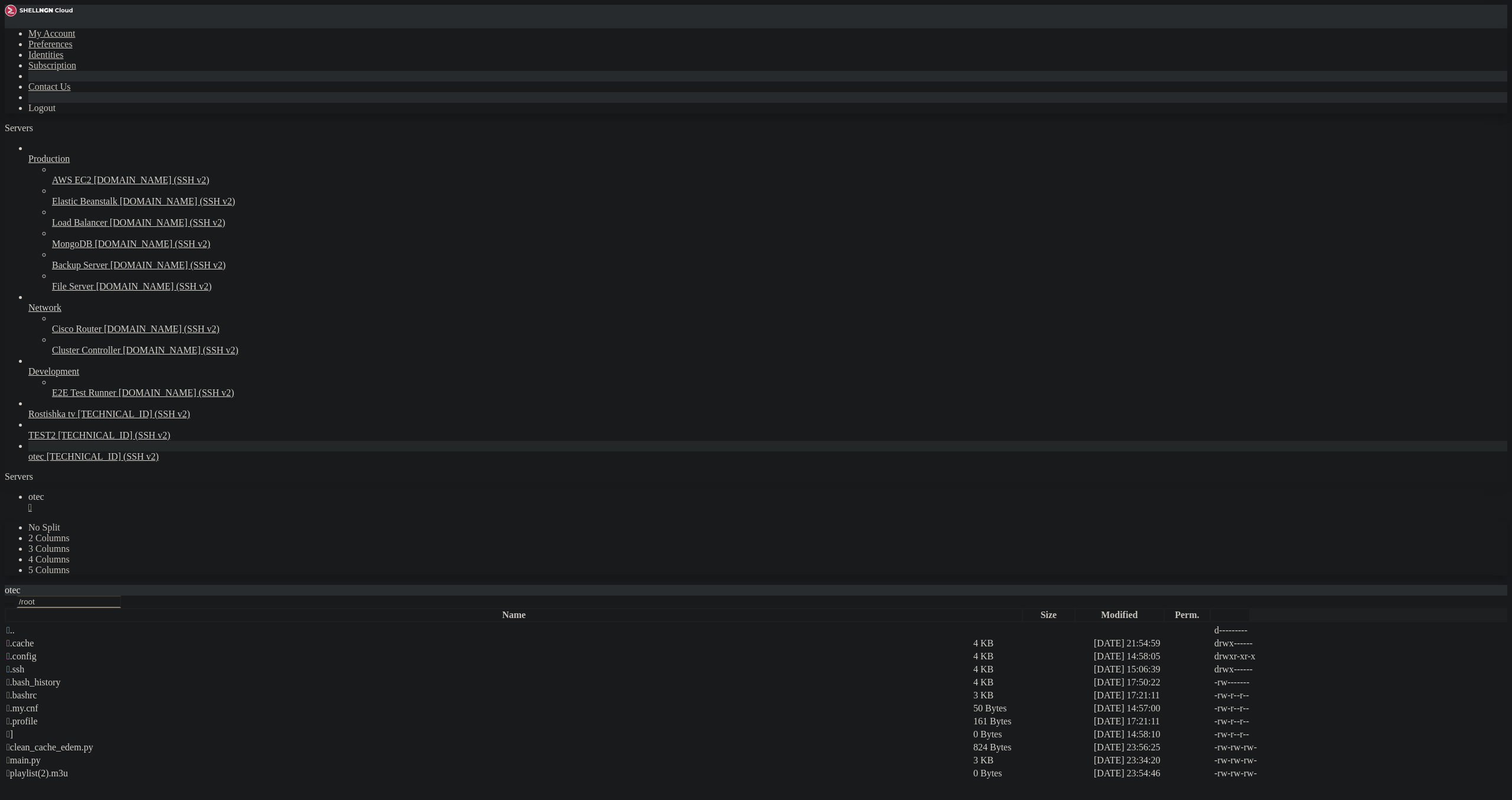
click at [9, 605] on icon "button" at bounding box center [9, 605] width 0 height 0
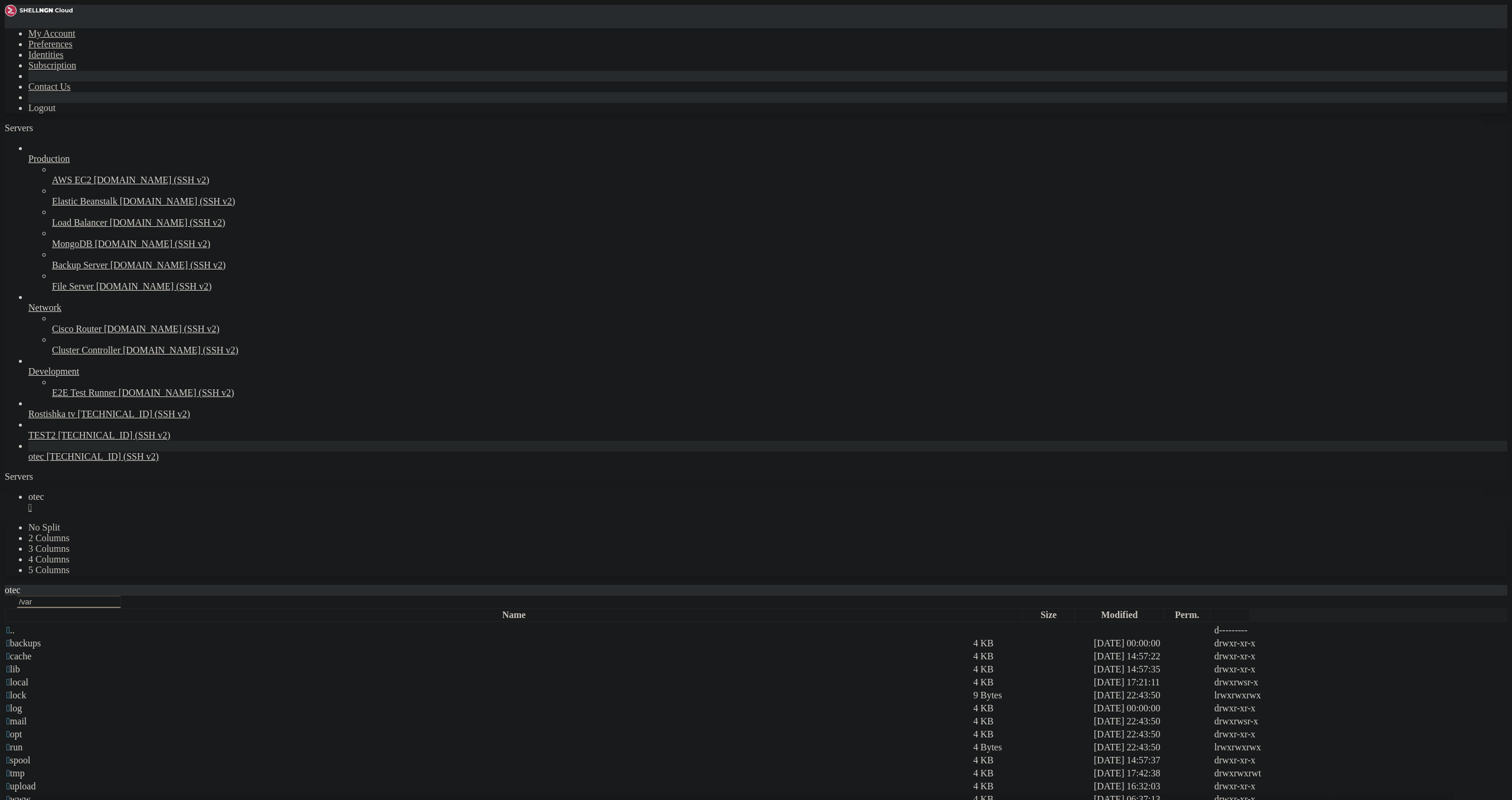
click at [31, 794] on span " www" at bounding box center [18, 799] width 24 height 10
click at [183, 794] on td " www" at bounding box center [488, 799] width 966 height 12
click at [150, 595] on div "/var" at bounding box center [756, 602] width 1503 height 12
click at [9, 605] on icon "button" at bounding box center [9, 605] width 0 height 0
click at [204, 663] on td " etc" at bounding box center [488, 669] width 966 height 12
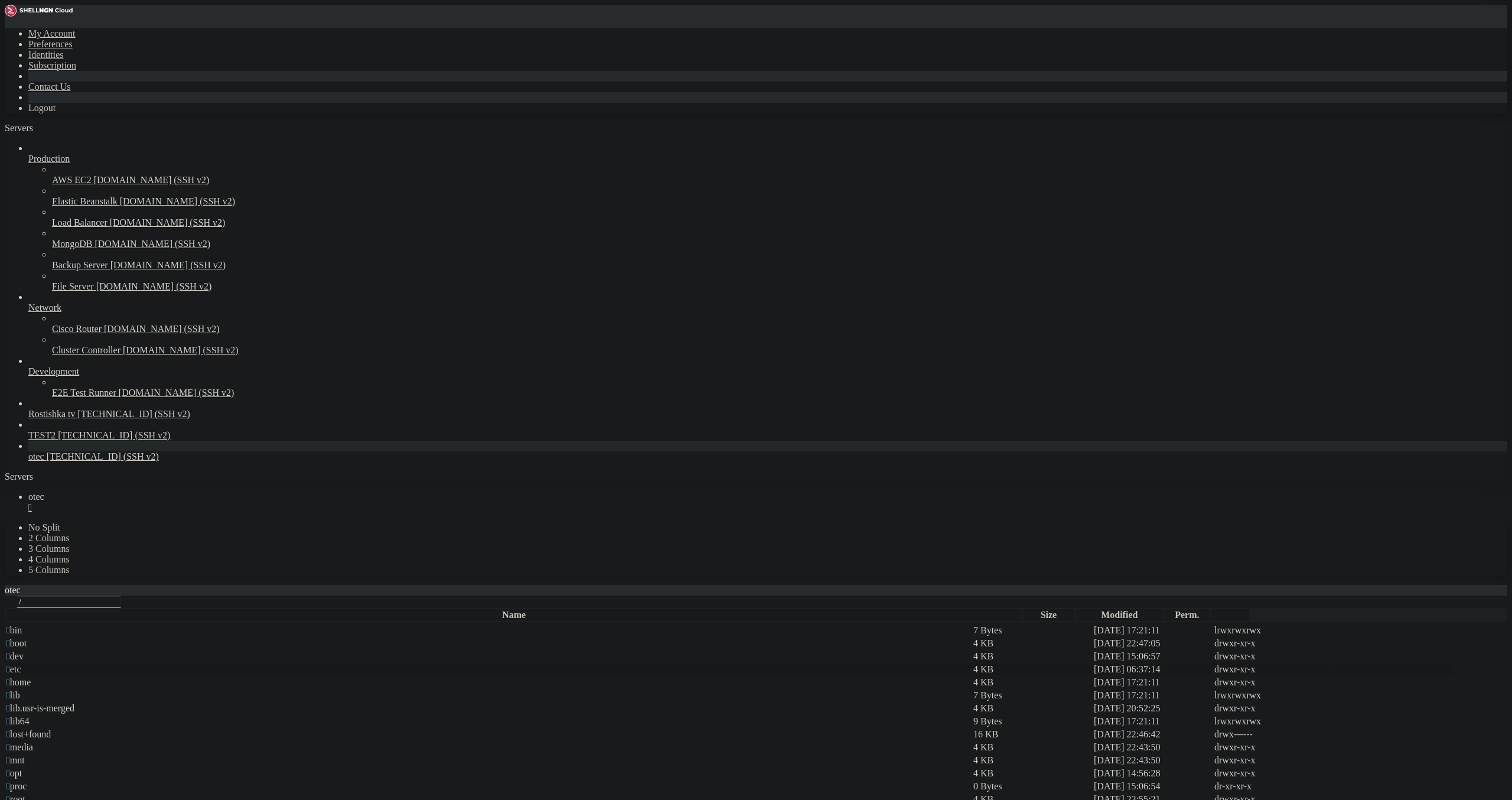
click at [204, 663] on td " etc" at bounding box center [488, 669] width 966 height 12
click at [41, 651] on span " apache2" at bounding box center [23, 656] width 34 height 10
click at [63, 716] on span " mods-enabled" at bounding box center [34, 721] width 57 height 10
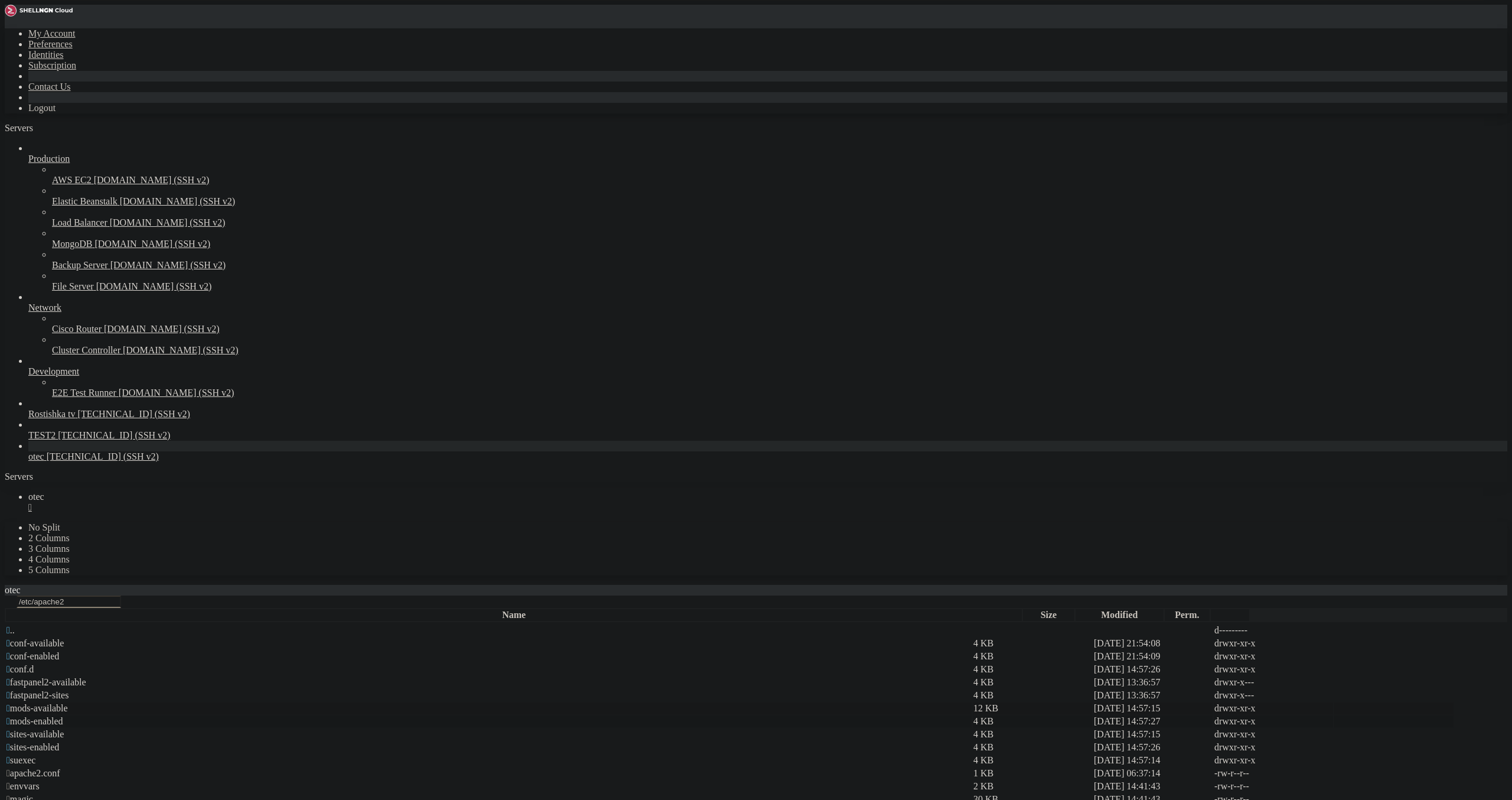
click at [68, 703] on span " mods-available" at bounding box center [37, 708] width 61 height 10
type input "/etc/apache2/mods-available"
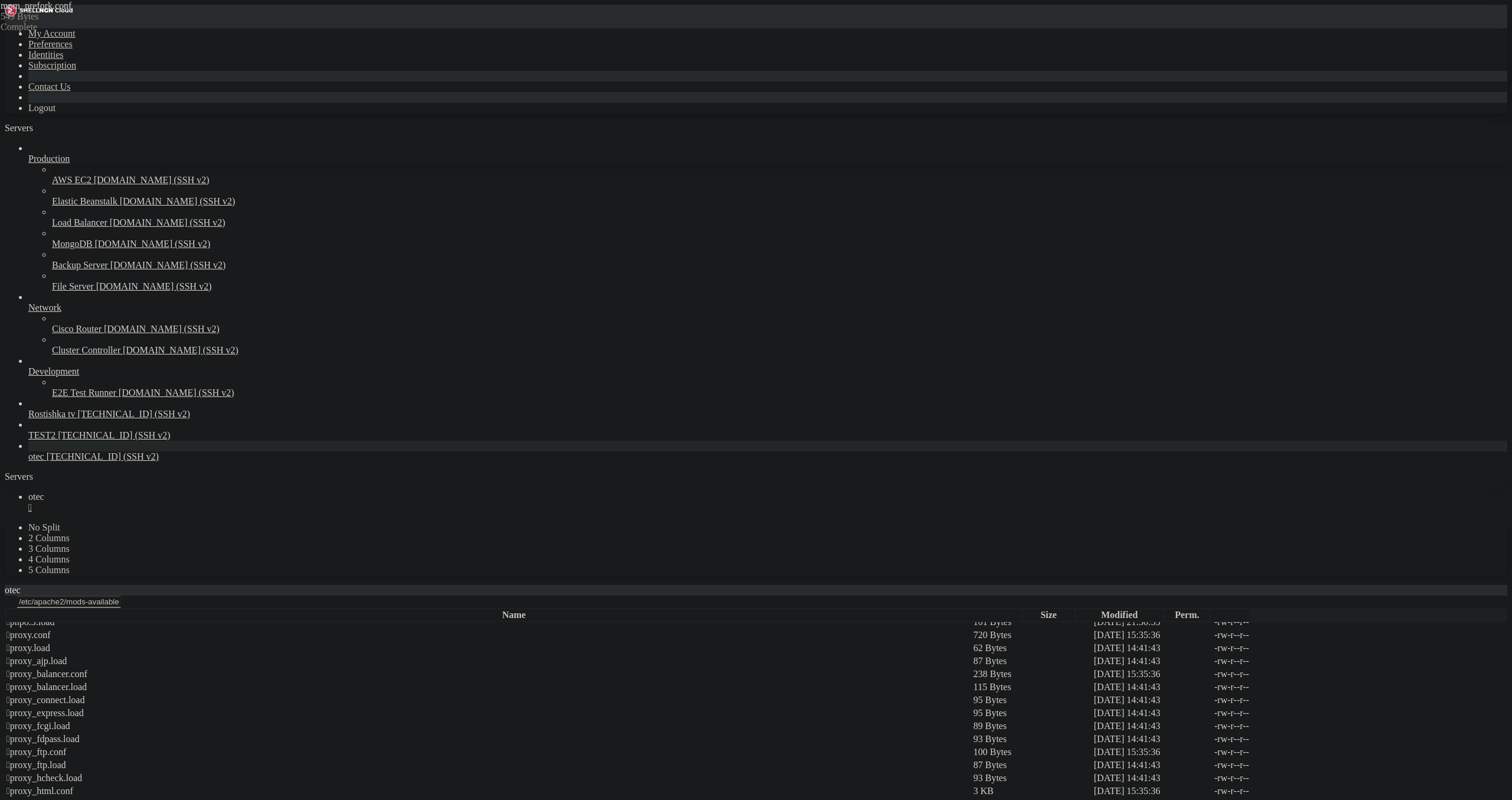
drag, startPoint x: 472, startPoint y: 248, endPoint x: 84, endPoint y: 117, distance: 409.5
click at [84, 117] on div "My Account Preferences Identities Subscription Contact Us Logout Servers Produc…" at bounding box center [756, 708] width 1503 height 1407
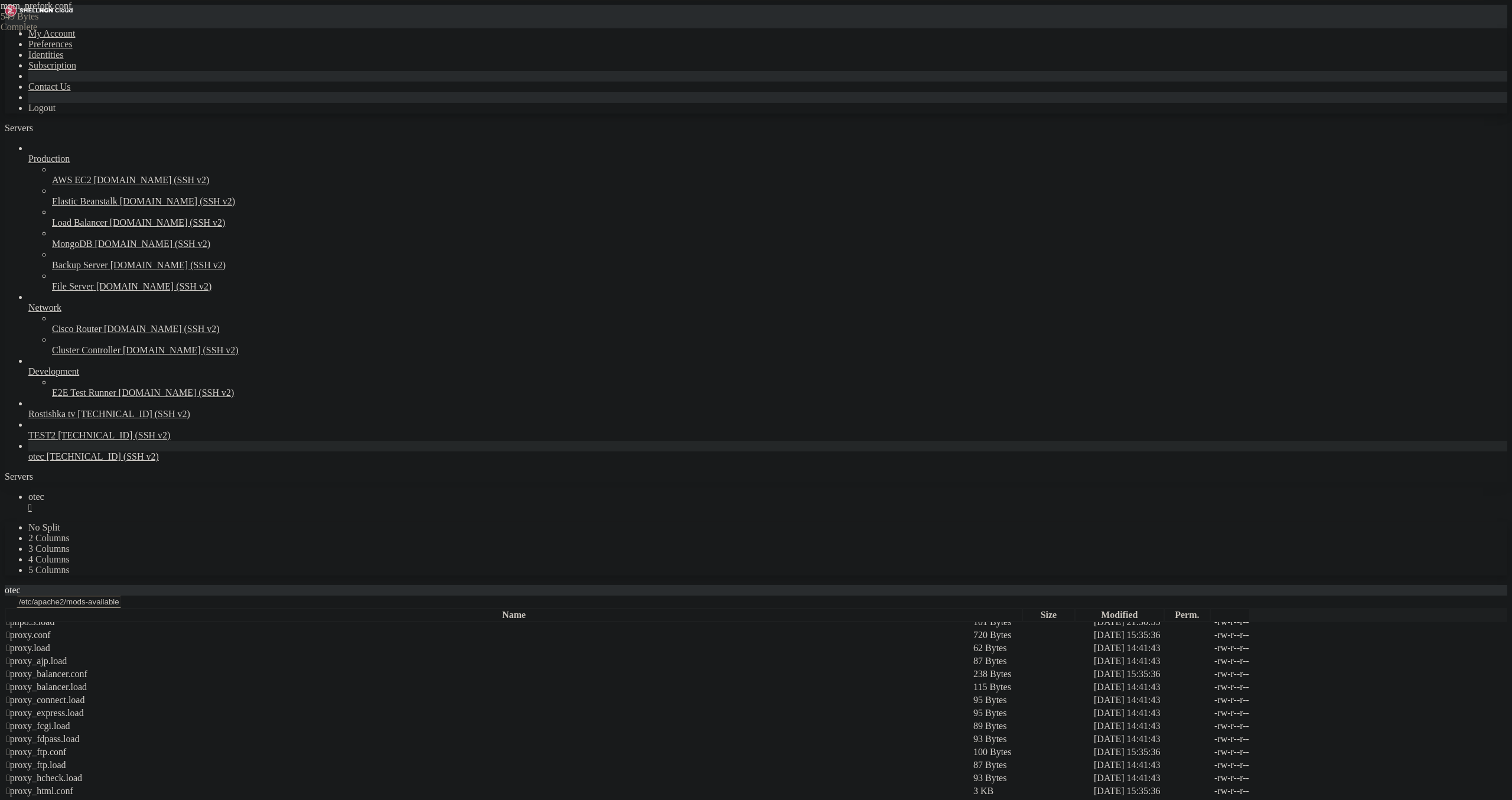
type textarea "MaxConnectionsPerChild 3000"
